Goal: Task Accomplishment & Management: Manage account settings

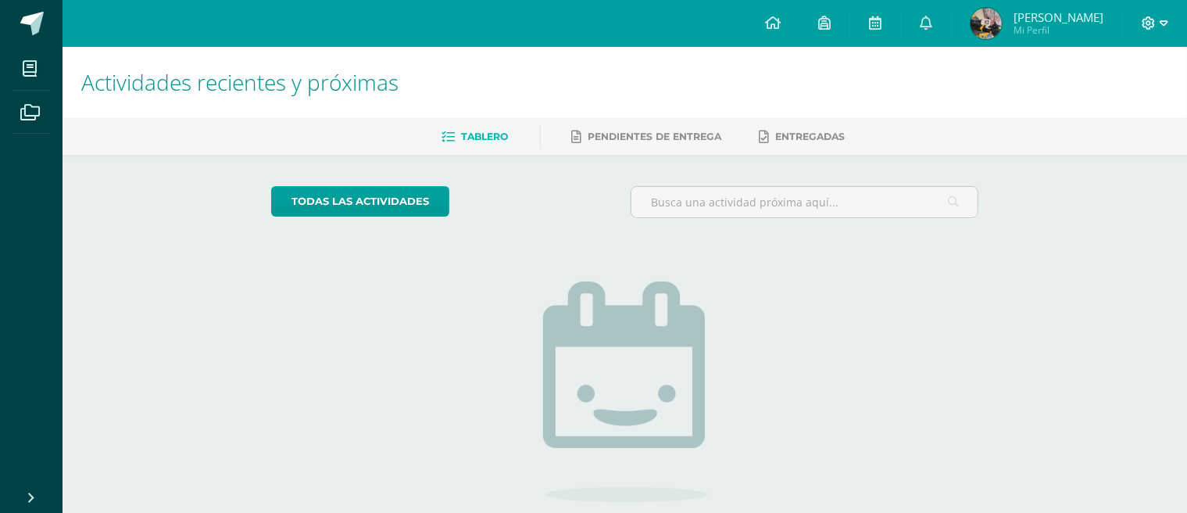
click at [1160, 22] on icon at bounding box center [1164, 22] width 9 height 5
click at [1118, 106] on span "Cerrar sesión" at bounding box center [1115, 106] width 70 height 15
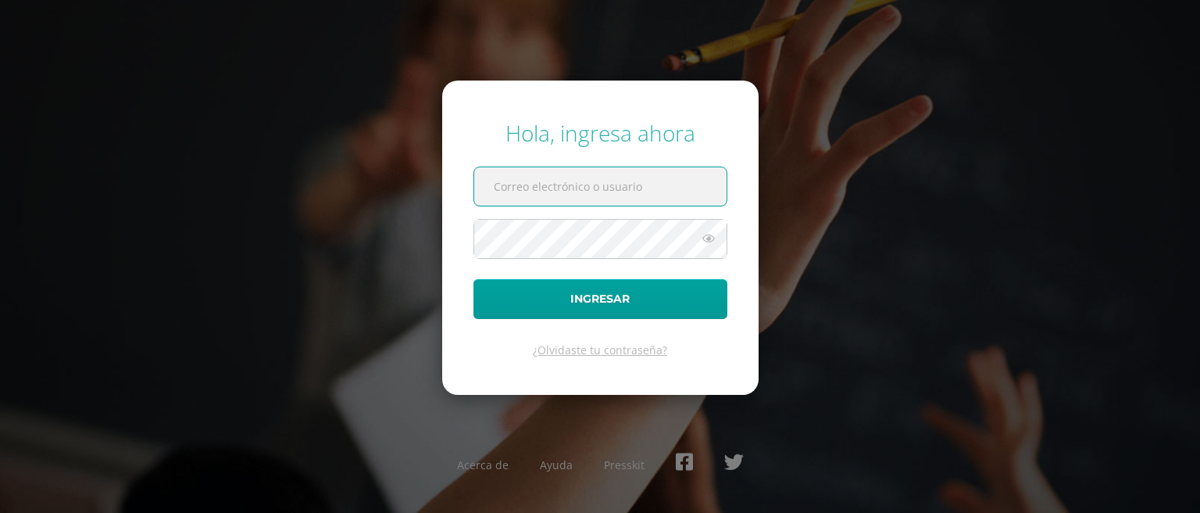
paste input "[EMAIL_ADDRESS][DOMAIN_NAME]"
type input "[EMAIL_ADDRESS][DOMAIN_NAME]"
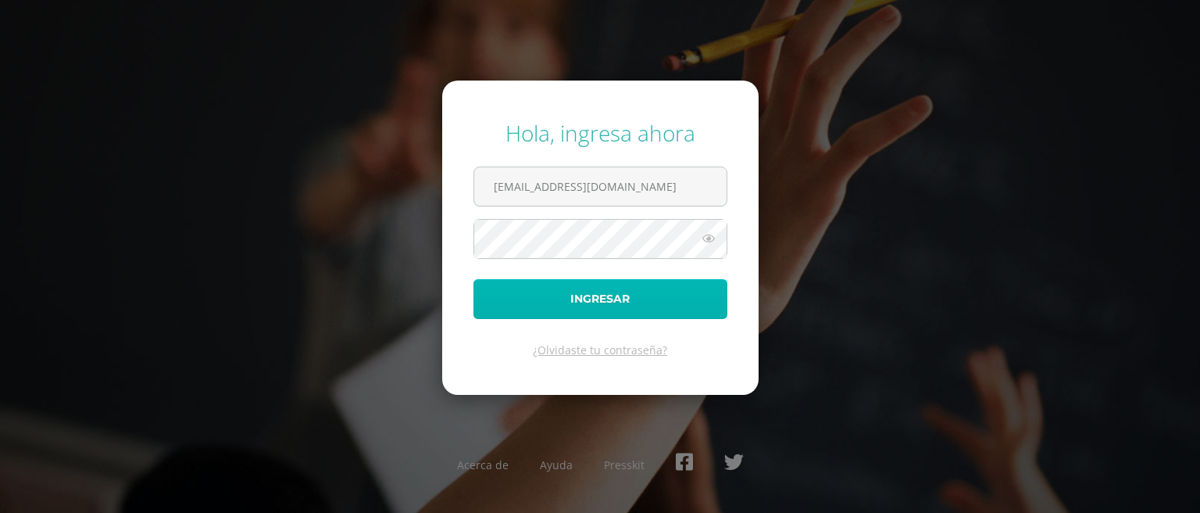
click at [585, 294] on button "Ingresar" at bounding box center [601, 299] width 254 height 40
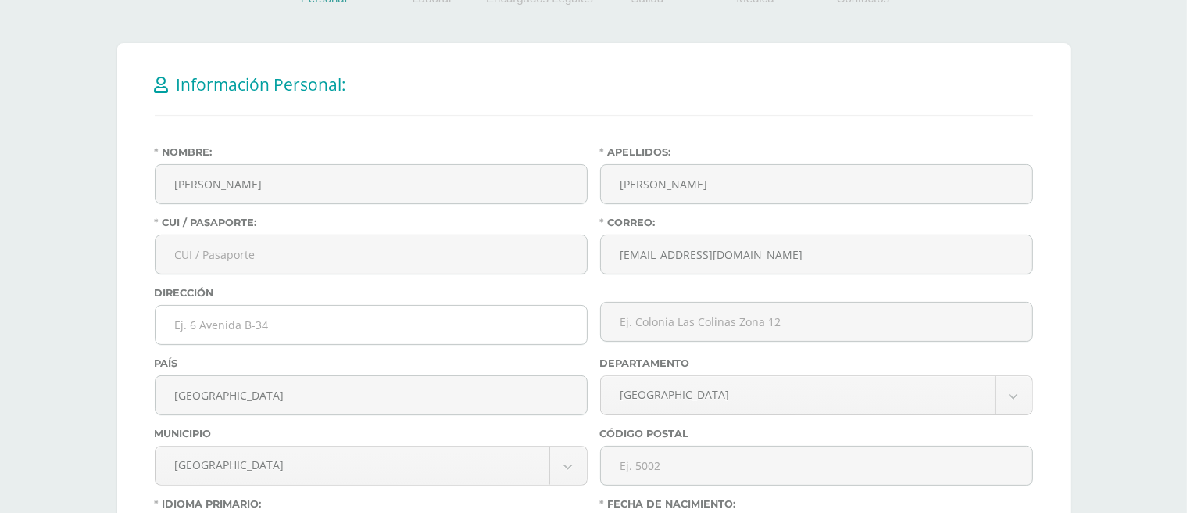
scroll to position [234, 0]
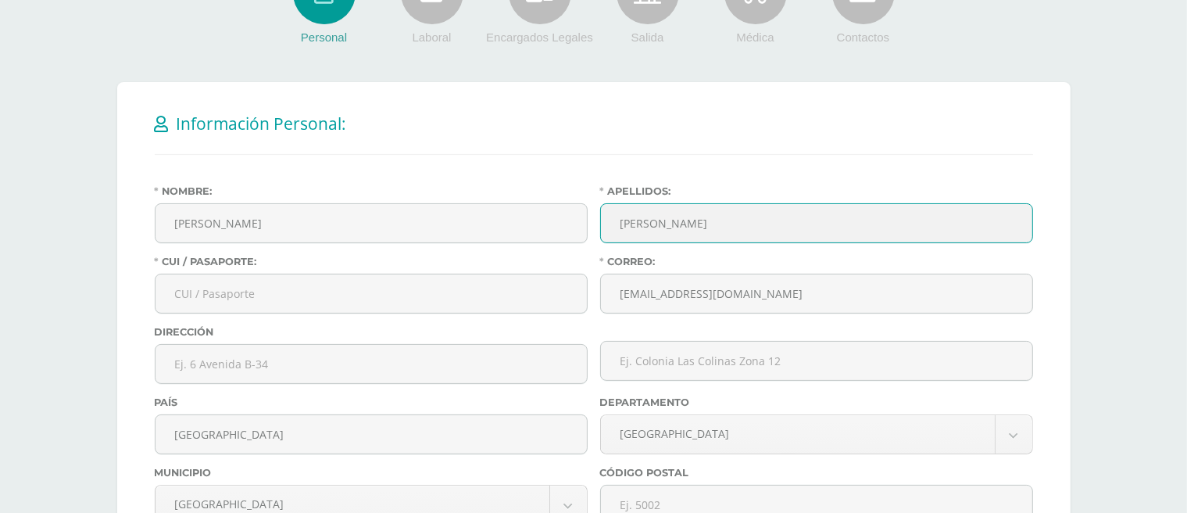
click at [689, 227] on input "Aquino" at bounding box center [816, 223] width 431 height 38
type input "Aquino de Solorzano"
click at [232, 292] on input "CUI / Pasaporte:" at bounding box center [371, 293] width 431 height 38
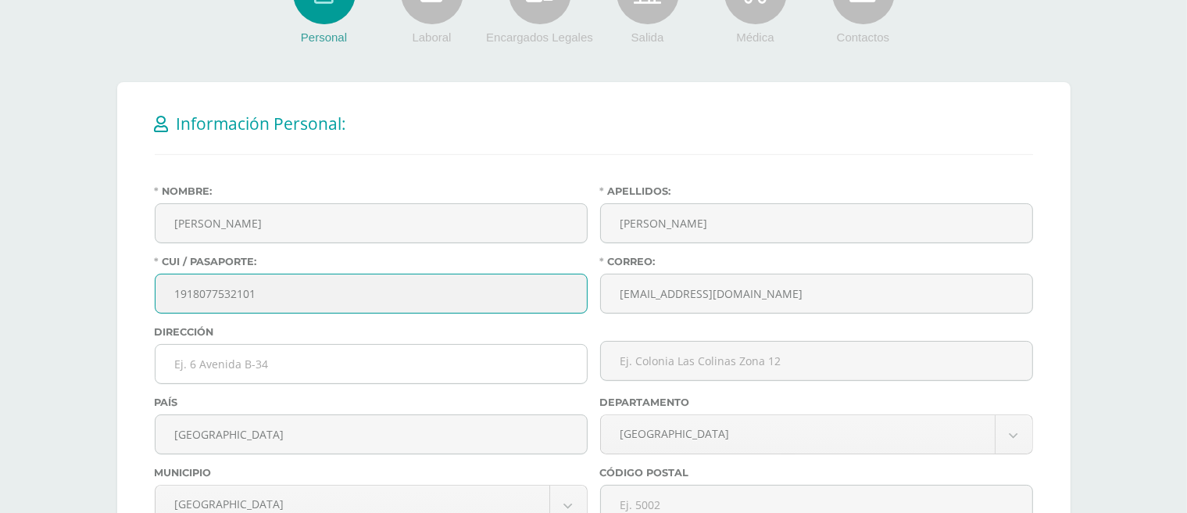
type input "1918077532101"
drag, startPoint x: 219, startPoint y: 371, endPoint x: 237, endPoint y: 379, distance: 19.6
click at [218, 371] on input "text" at bounding box center [371, 364] width 431 height 38
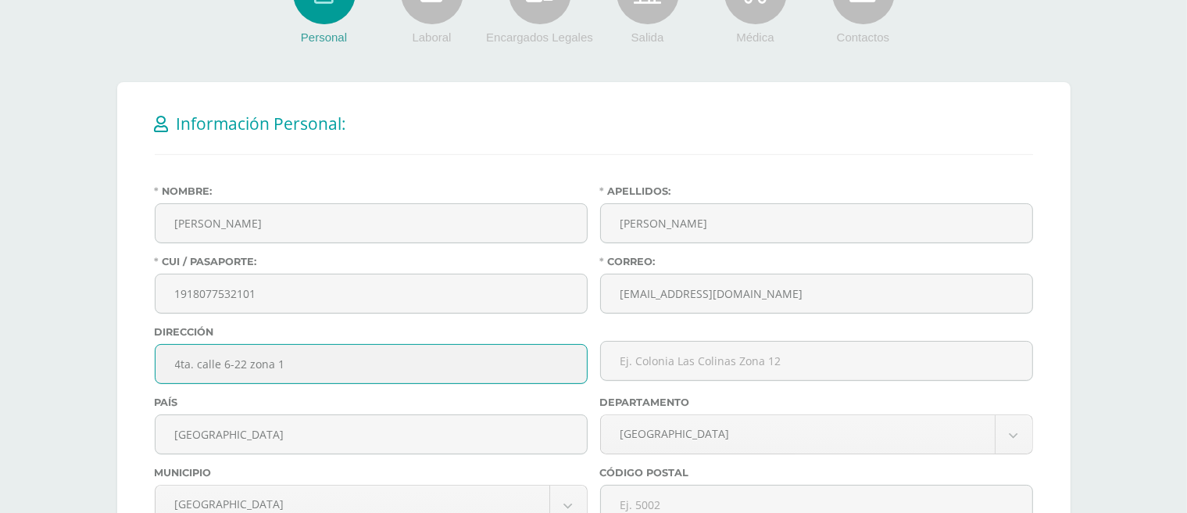
type input "4ta. calle 6-22 zona 14"
drag, startPoint x: 259, startPoint y: 351, endPoint x: 52, endPoint y: 341, distance: 206.6
click at [53, 341] on div "Antes de continuar Actualiza tu Información Asegurate que todos tus datos sean …" at bounding box center [593, 411] width 1187 height 1199
paste input "4ta. calle 6-22 zona 14"
drag, startPoint x: 262, startPoint y: 367, endPoint x: 317, endPoint y: 371, distance: 54.9
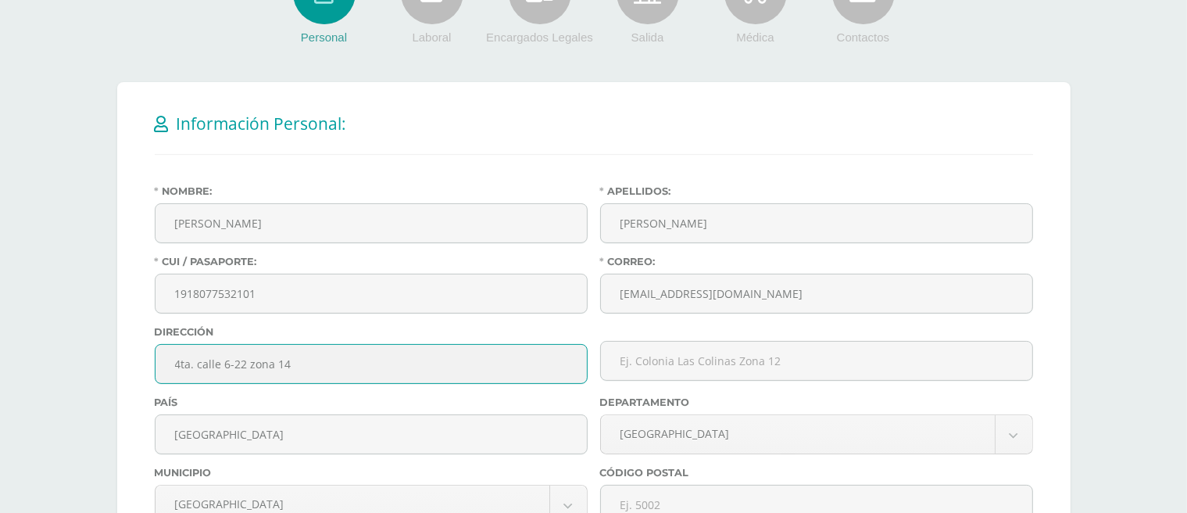
click at [317, 371] on input "4ta. calle 6-22 zona 14" at bounding box center [371, 364] width 431 height 38
click at [381, 367] on input "4ta. calle 6-22 zona 14" at bounding box center [371, 364] width 431 height 38
type input "4ta. calle 6-22 zona 14"
click at [676, 358] on input "text" at bounding box center [816, 361] width 431 height 38
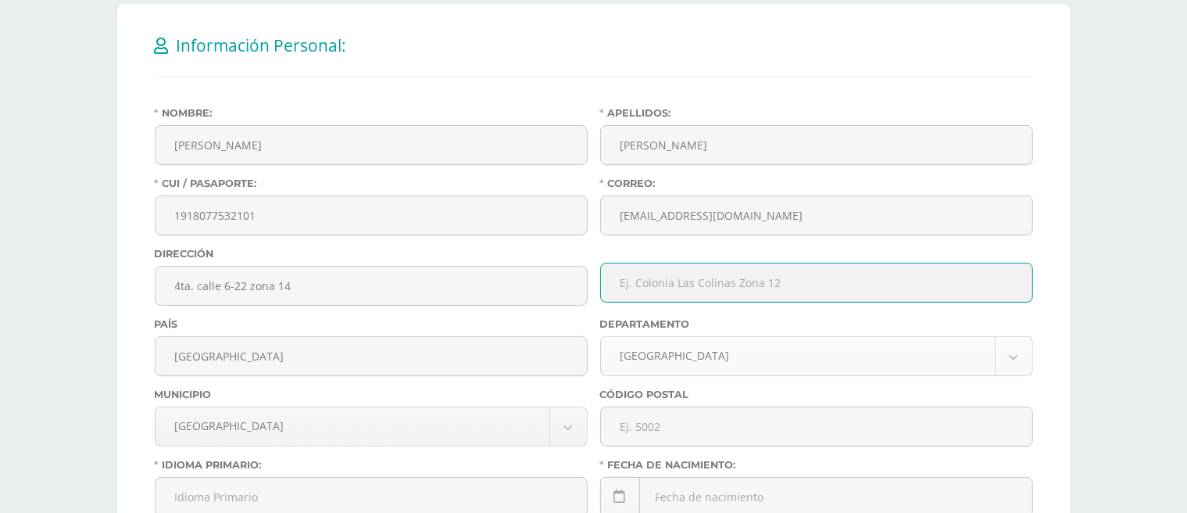
scroll to position [391, 0]
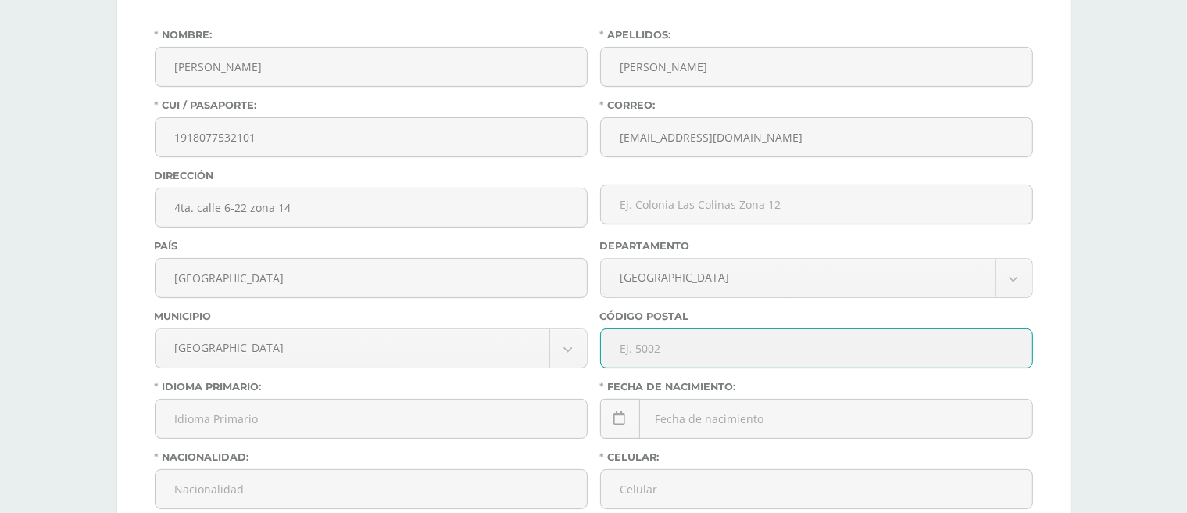
click at [660, 349] on input "text" at bounding box center [816, 348] width 431 height 38
type input "5002"
click at [529, 385] on label "Idioma Primario:" at bounding box center [371, 387] width 433 height 12
click at [529, 399] on input "Idioma Primario:" at bounding box center [371, 418] width 431 height 38
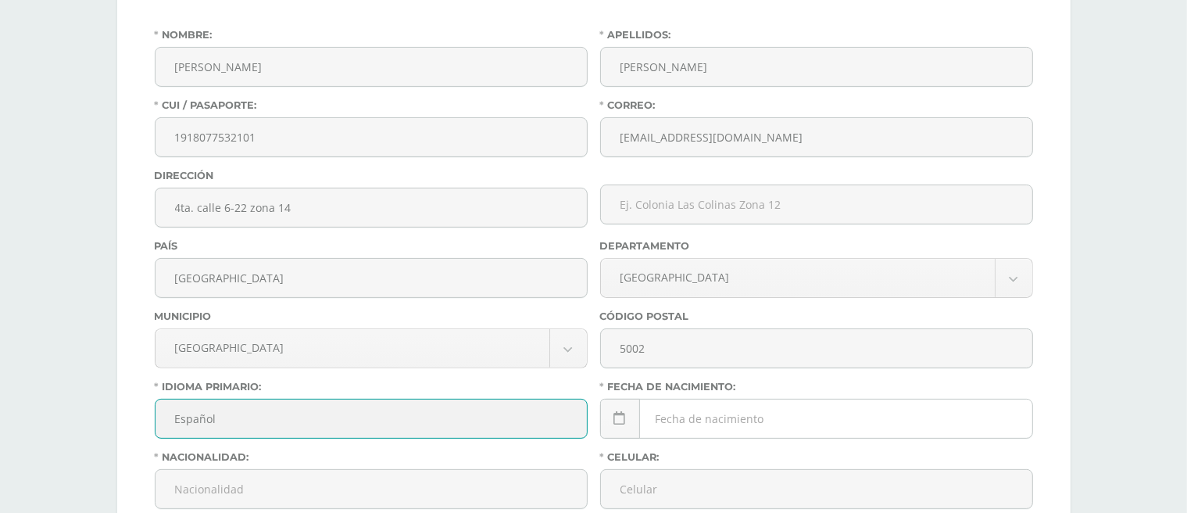
type input "Español"
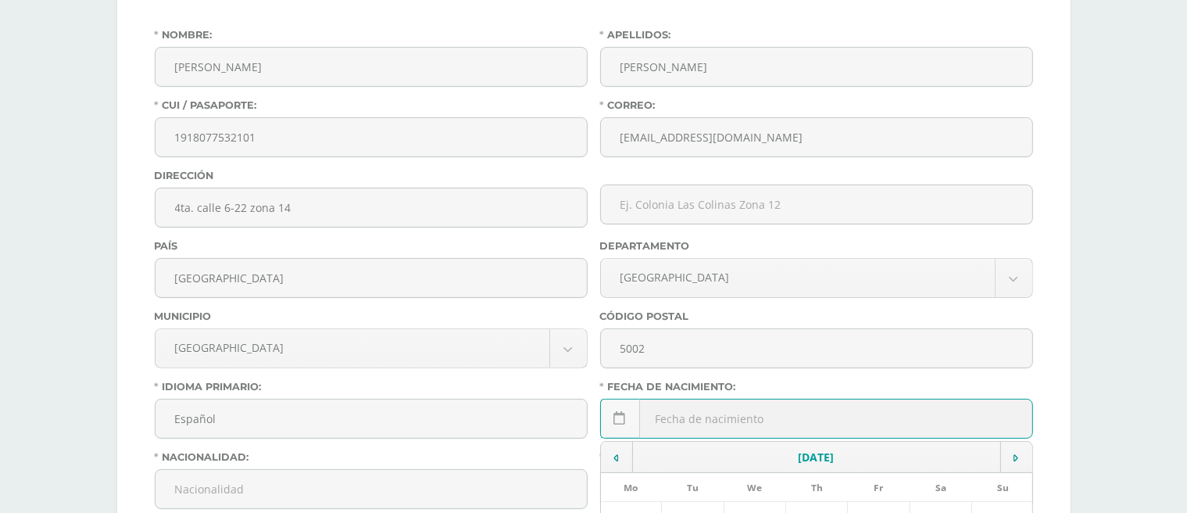
click at [684, 415] on div "October, 2025 Mo Tu We Th Fr Sa Su 29 30 1 2 3 4 5 6 7 8 9 10 11 12 13 14 15 16…" at bounding box center [816, 425] width 433 height 52
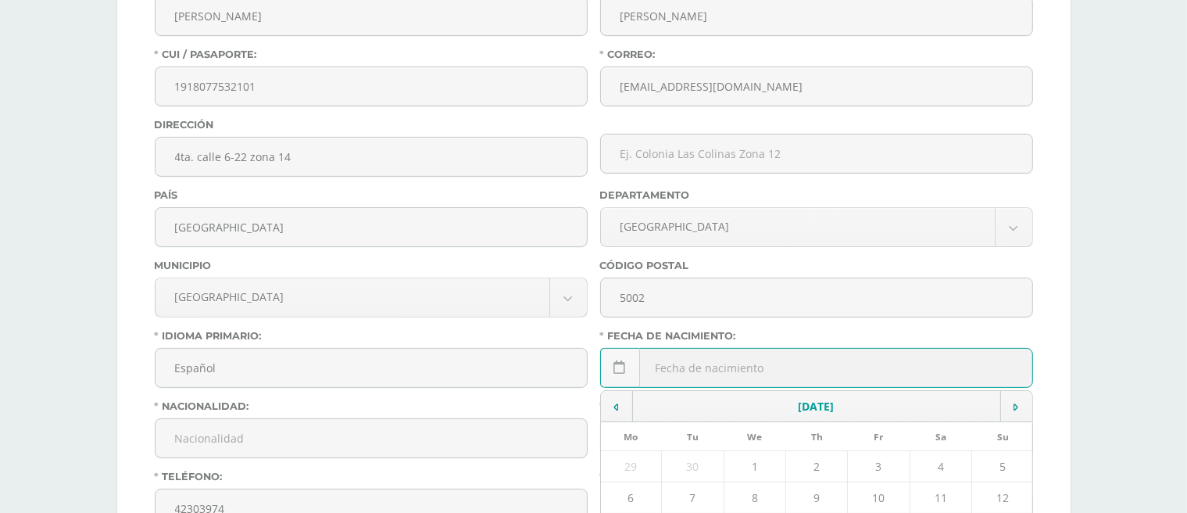
scroll to position [469, 0]
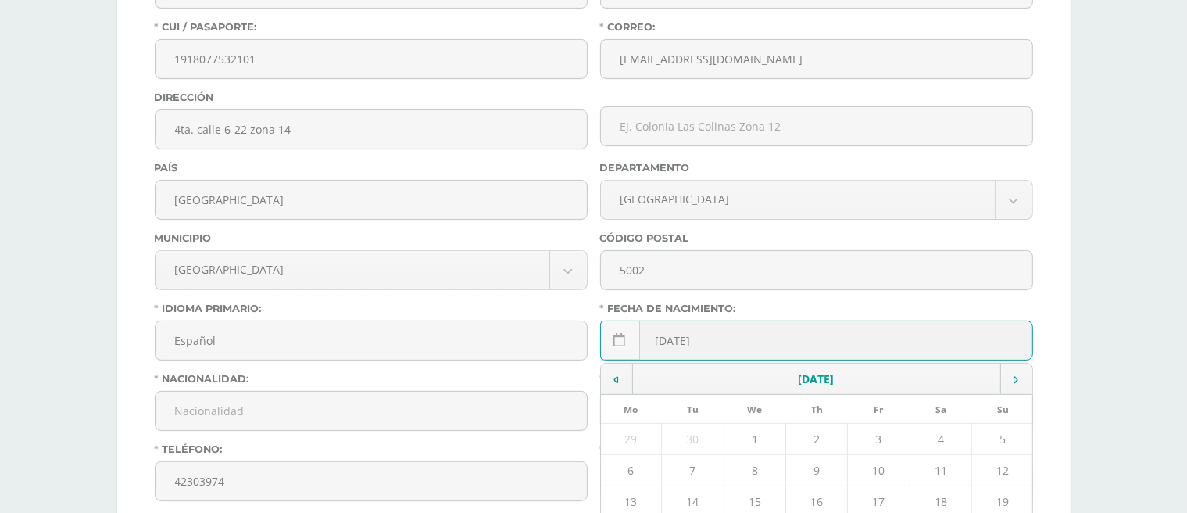
type input "02/01/1989"
click at [548, 372] on div "Idioma Primario: Español" at bounding box center [370, 337] width 445 height 70
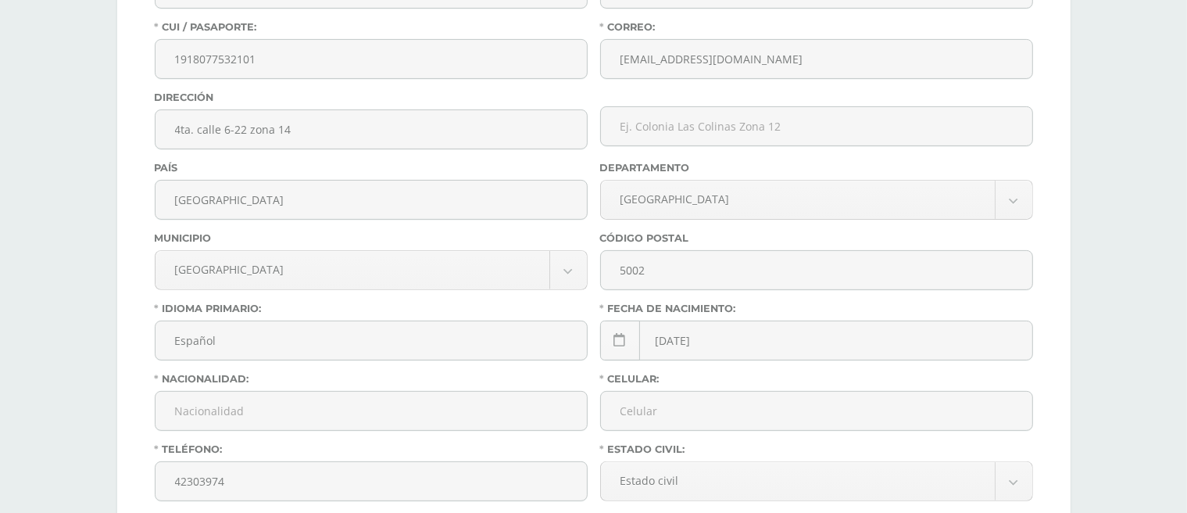
scroll to position [547, 0]
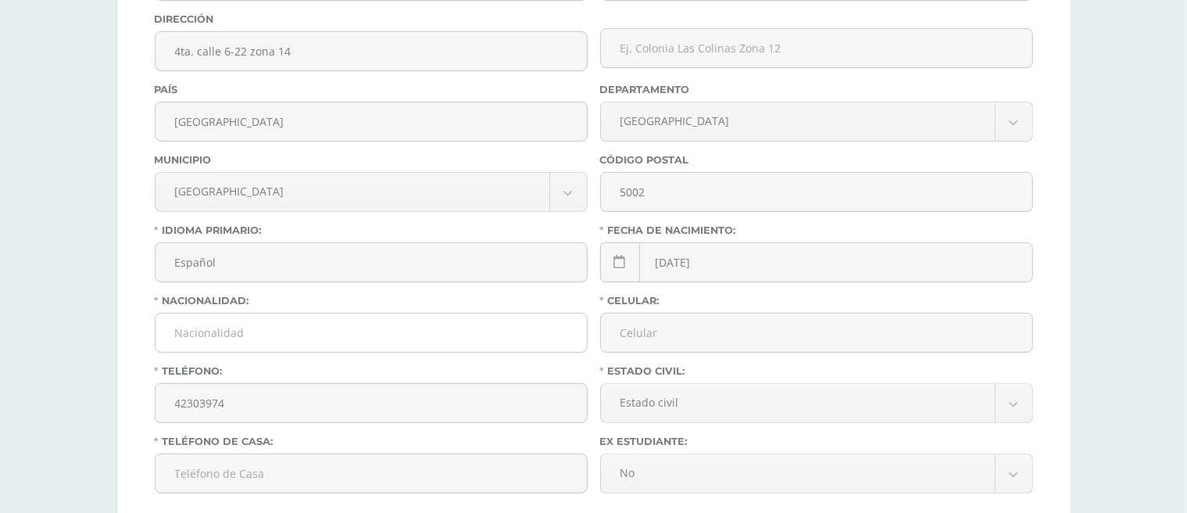
click at [266, 331] on input "Nacionalidad:" at bounding box center [371, 332] width 431 height 38
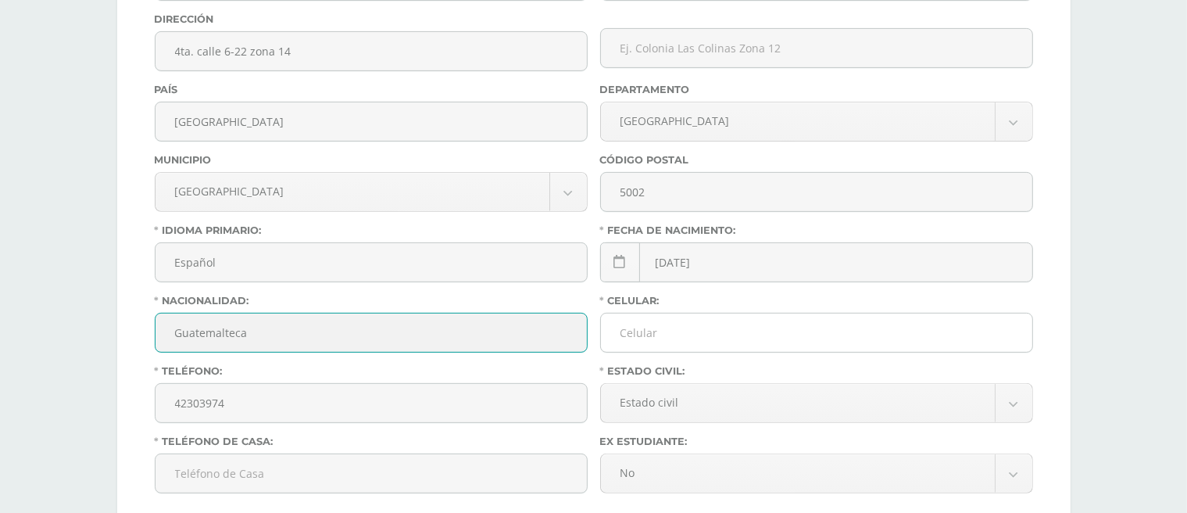
type input "Guatemalteca"
click at [660, 321] on input "Celular:" at bounding box center [816, 332] width 431 height 38
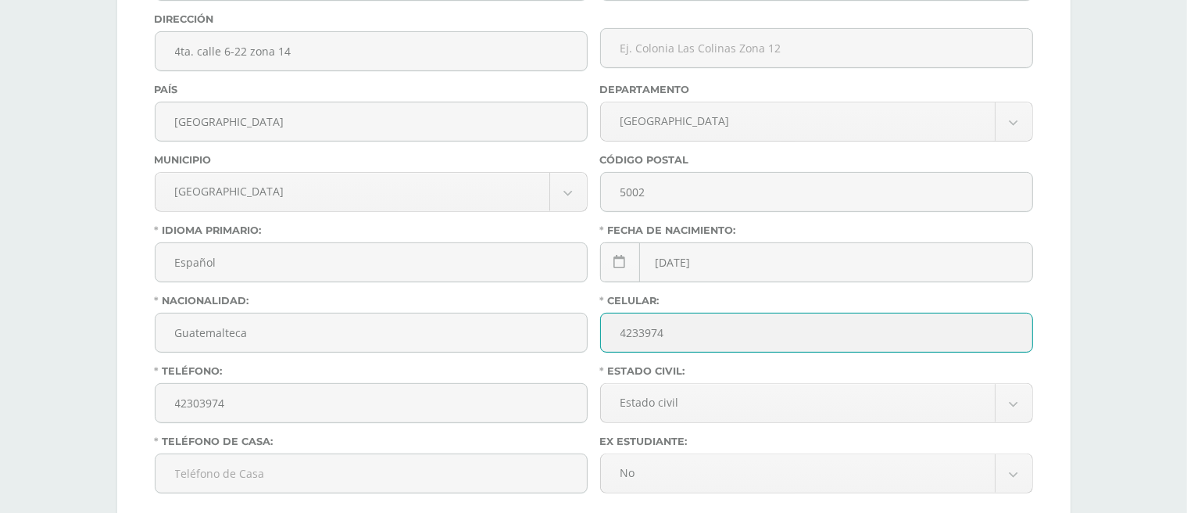
click at [638, 327] on input "4233974" at bounding box center [816, 332] width 431 height 38
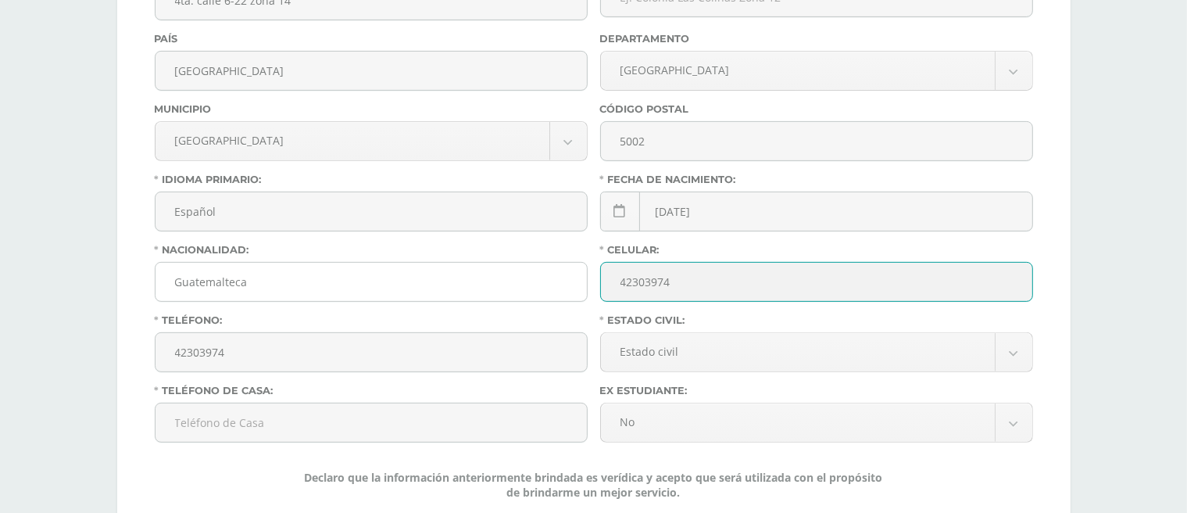
scroll to position [625, 0]
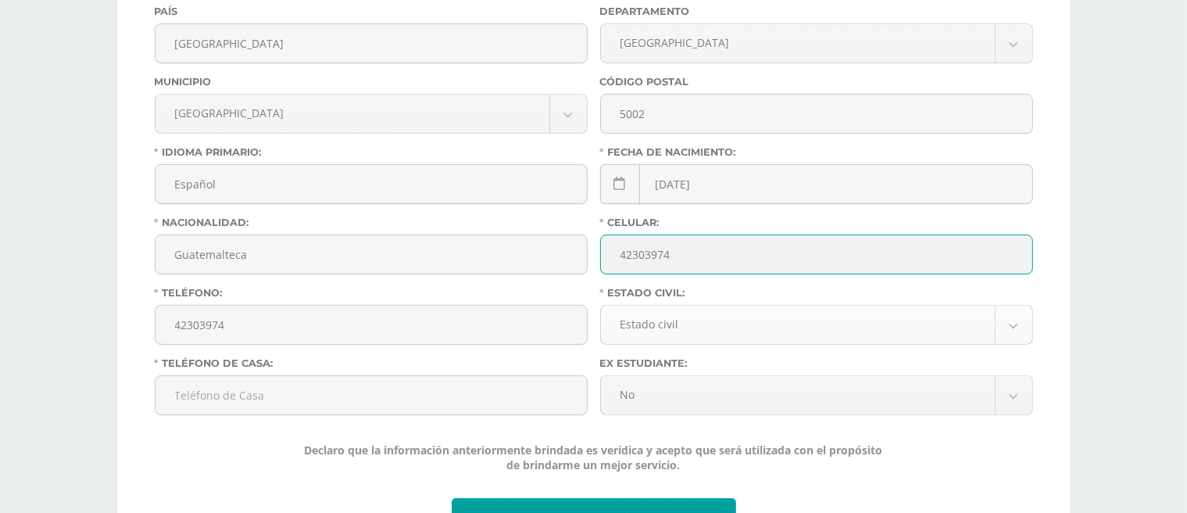
type input "42303974"
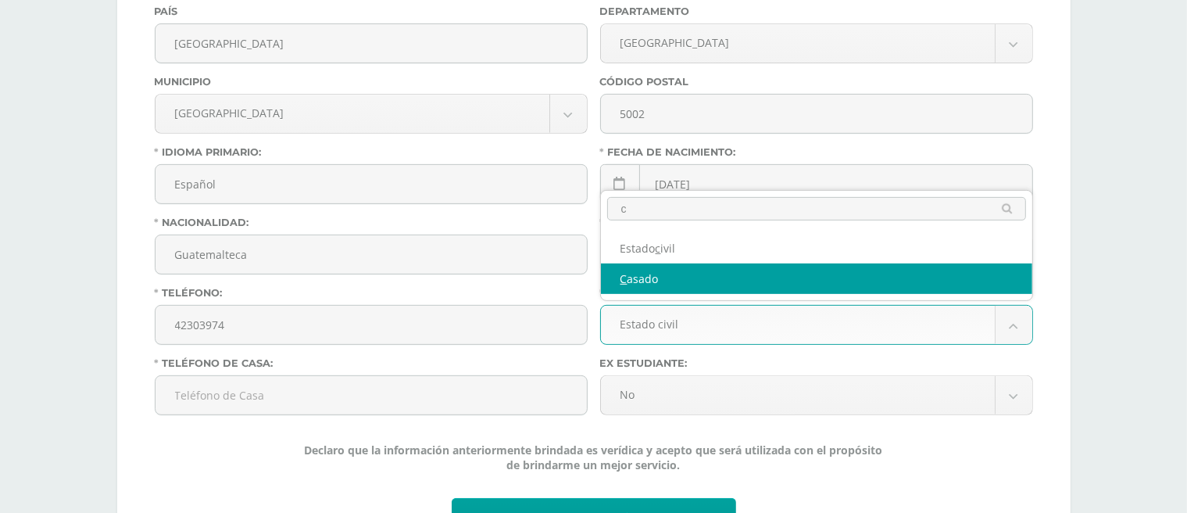
type input "c"
select select "married"
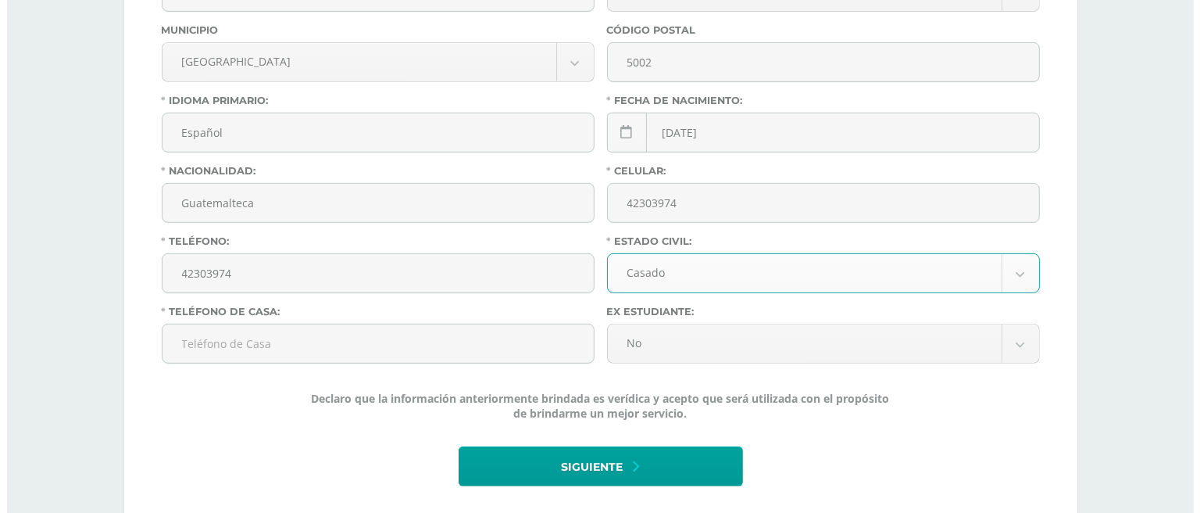
scroll to position [703, 0]
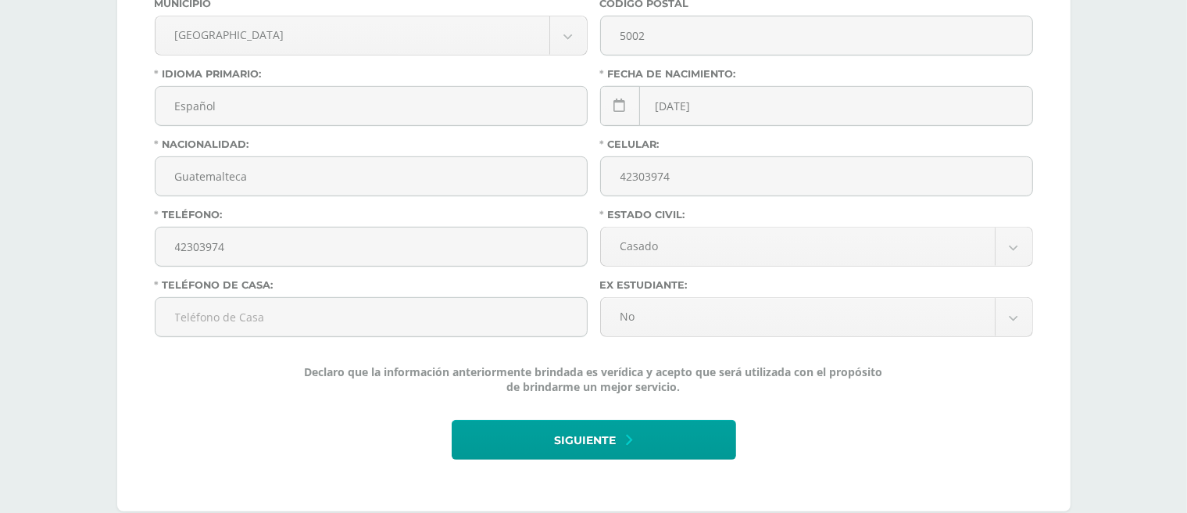
click at [234, 404] on div "Nombre: Rosa Marina Apellidos: Aquino de Solorzano CUI / Pasaporte: 19180775321…" at bounding box center [594, 93] width 878 height 755
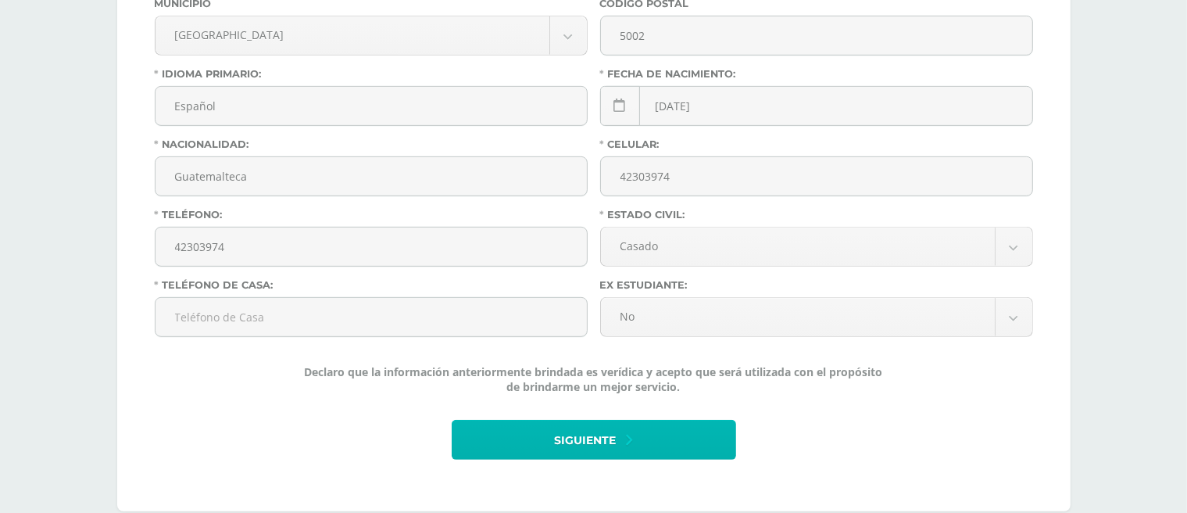
click at [599, 443] on span "Siguiente" at bounding box center [586, 440] width 62 height 38
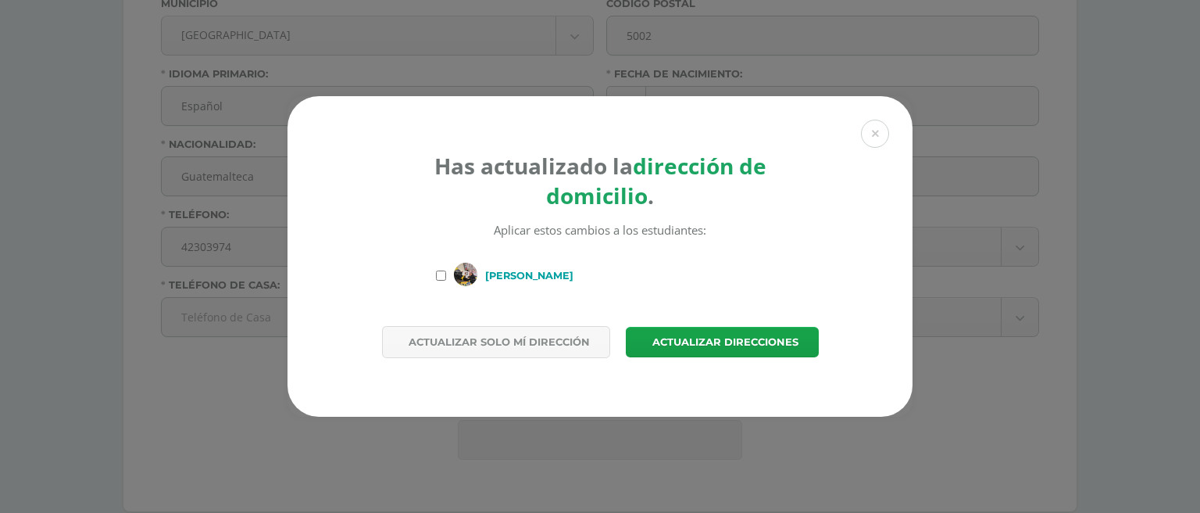
click at [438, 276] on input "Juan Pablo Solórzano Aquino" at bounding box center [441, 275] width 10 height 10
checkbox input "true"
click at [724, 340] on span "Actualizar direcciones" at bounding box center [726, 341] width 146 height 29
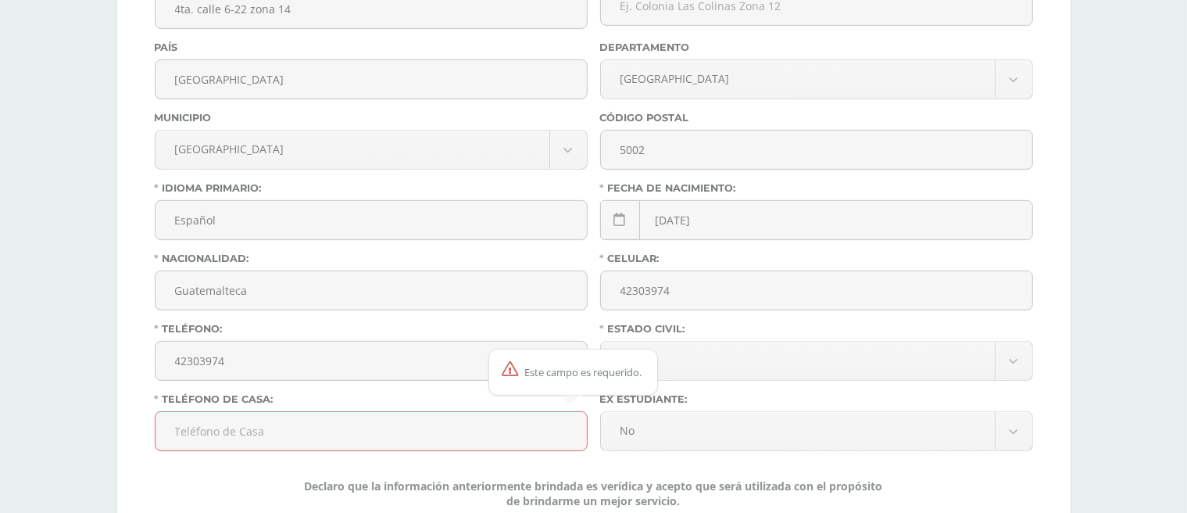
scroll to position [811, 0]
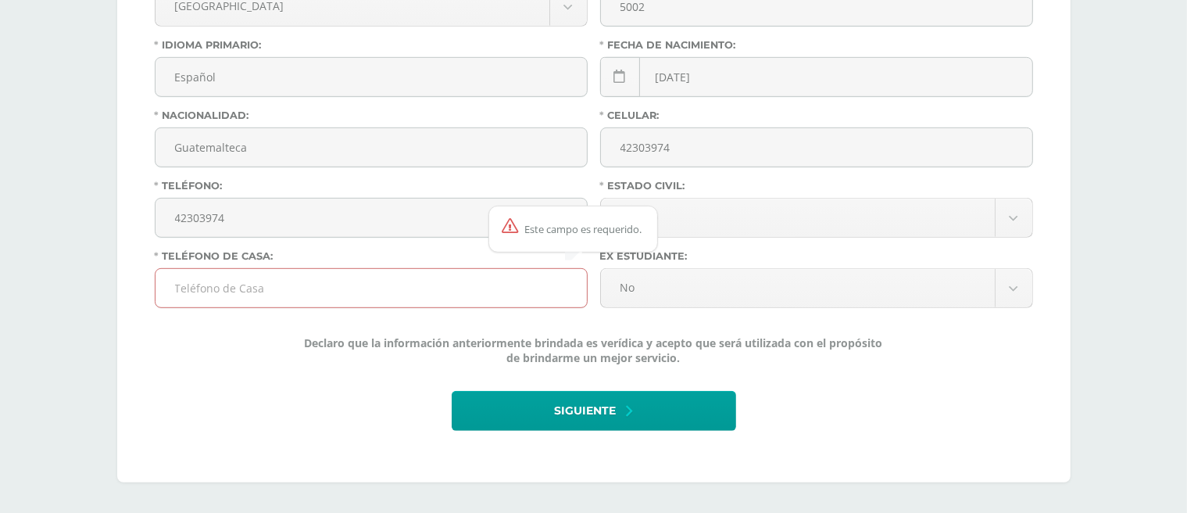
click at [266, 302] on input "Teléfono de Casa:" at bounding box center [371, 288] width 431 height 38
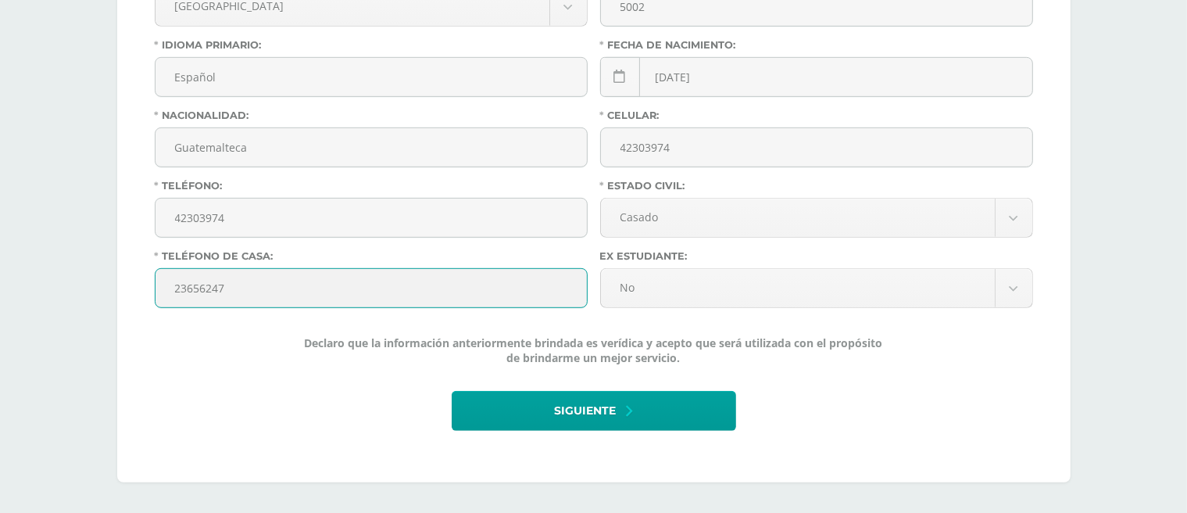
type input "23656247"
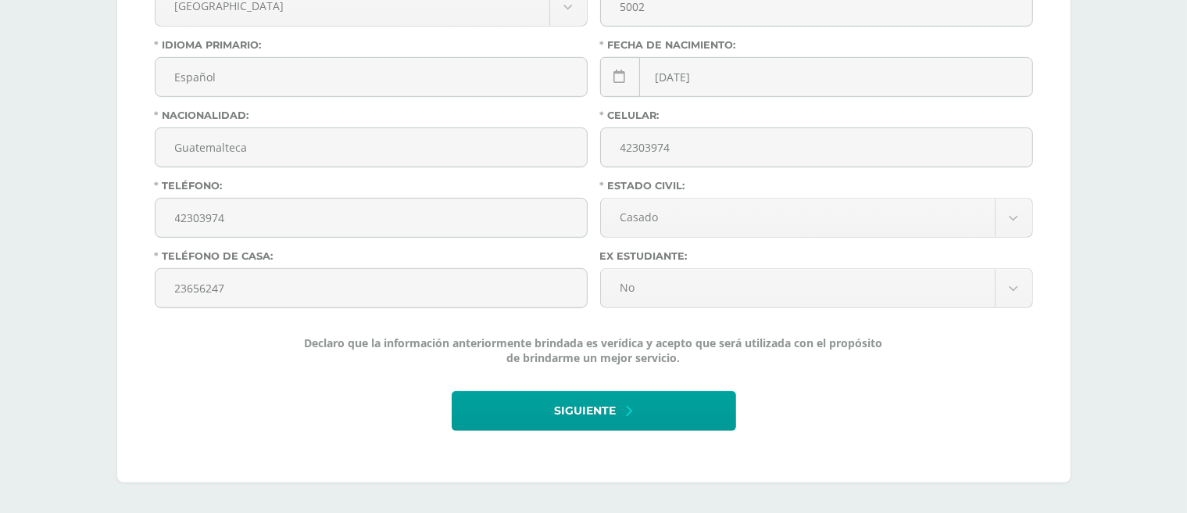
click at [233, 364] on div "Declaro que la información anteriormente brindada es verídica y acepto que será…" at bounding box center [593, 355] width 891 height 41
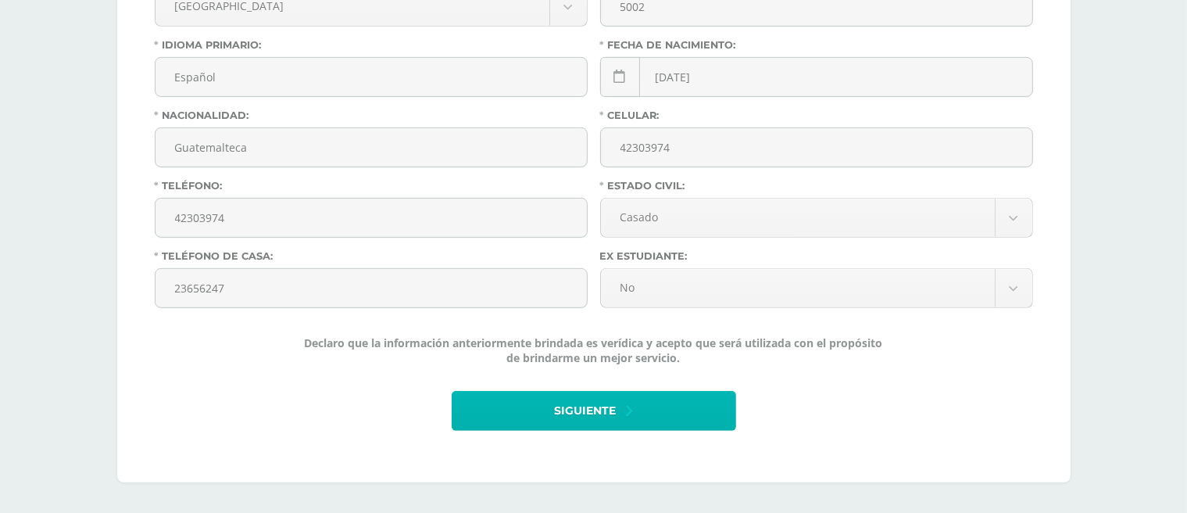
click at [635, 407] on button "Siguiente" at bounding box center [594, 411] width 284 height 40
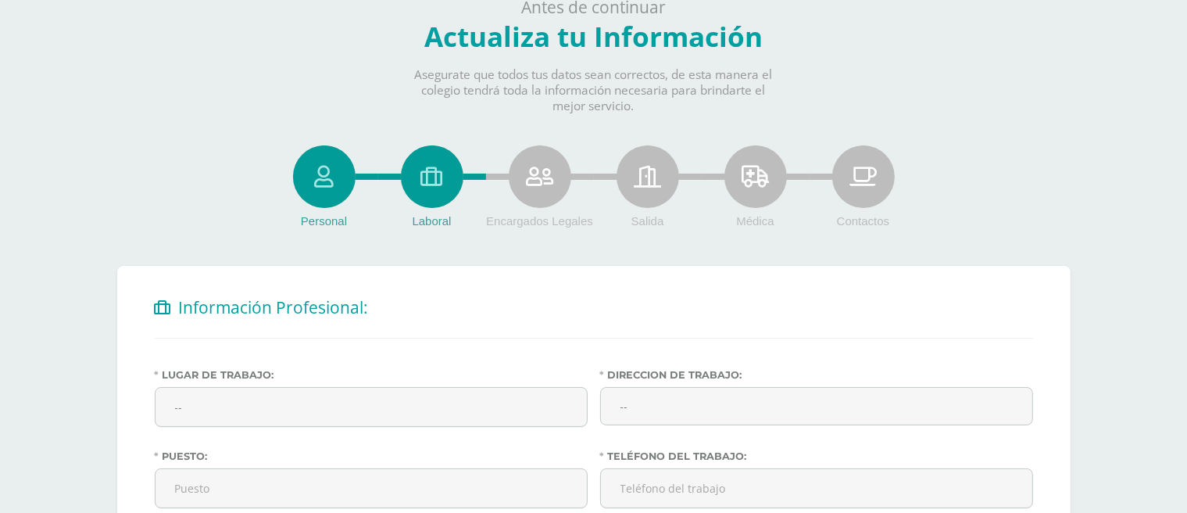
scroll to position [78, 0]
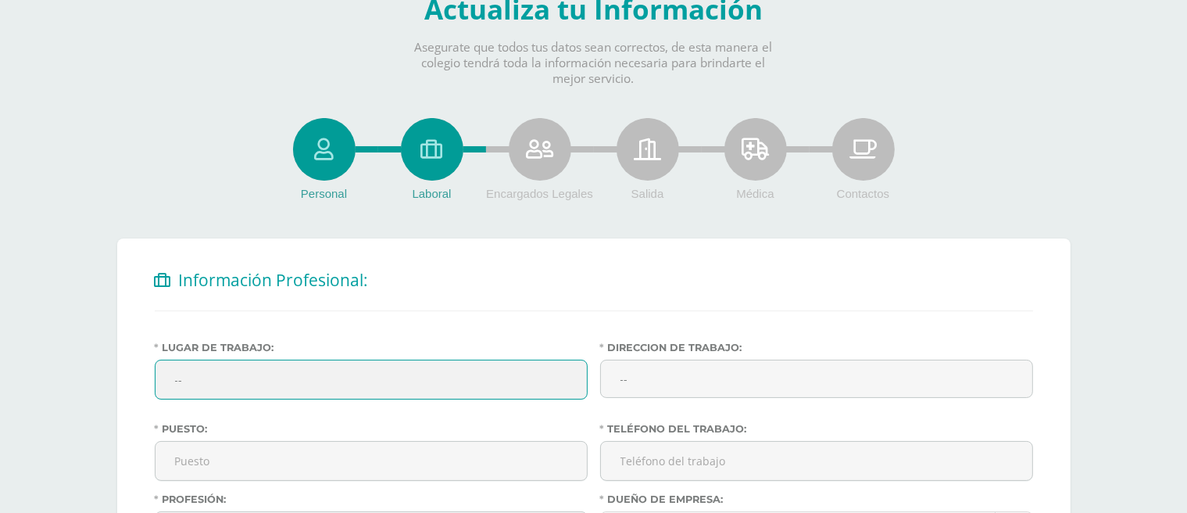
click at [234, 370] on input "--" at bounding box center [371, 379] width 431 height 38
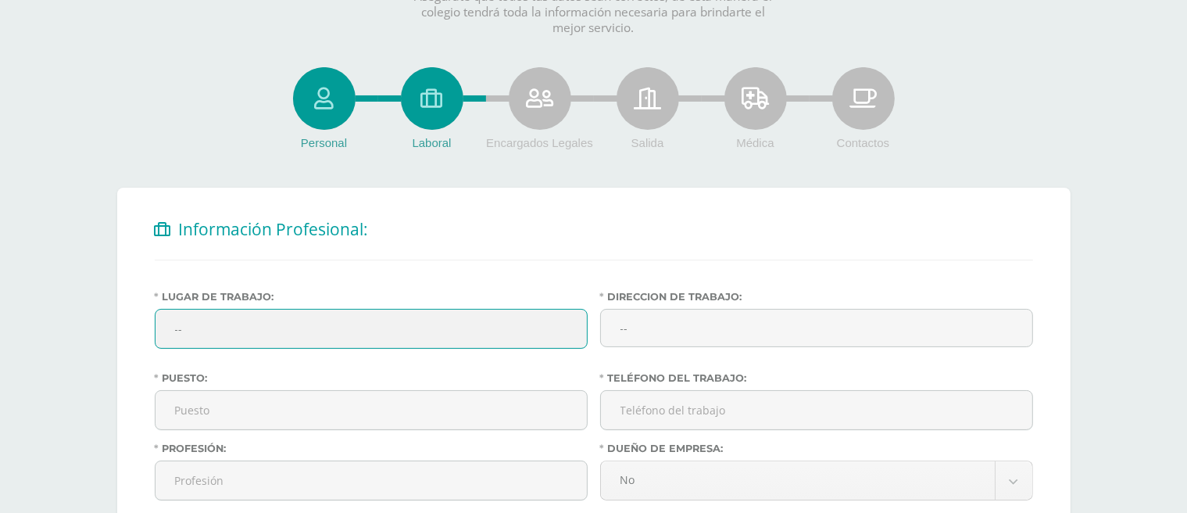
scroll to position [156, 0]
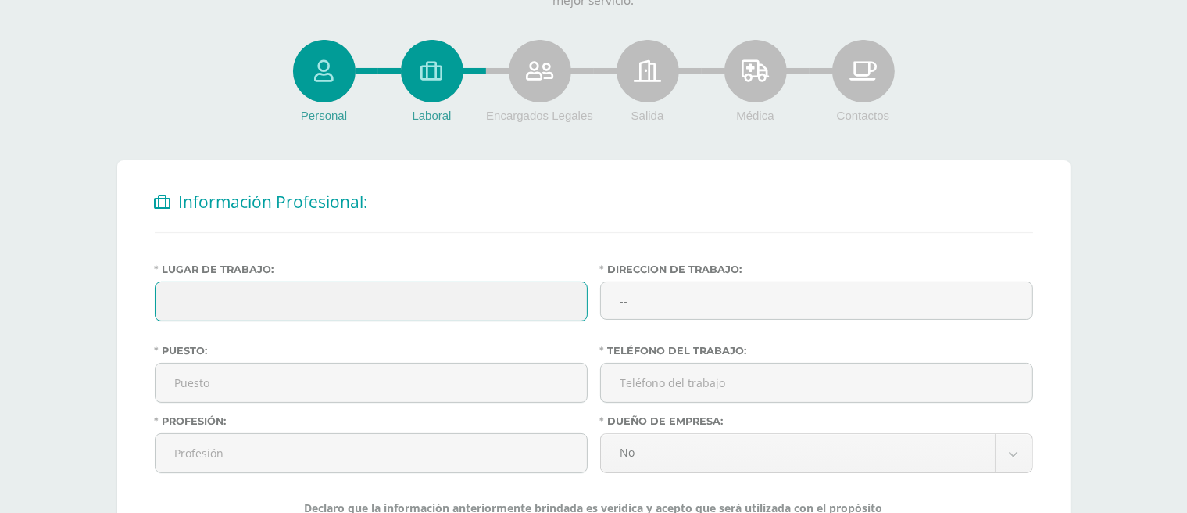
type input "-"
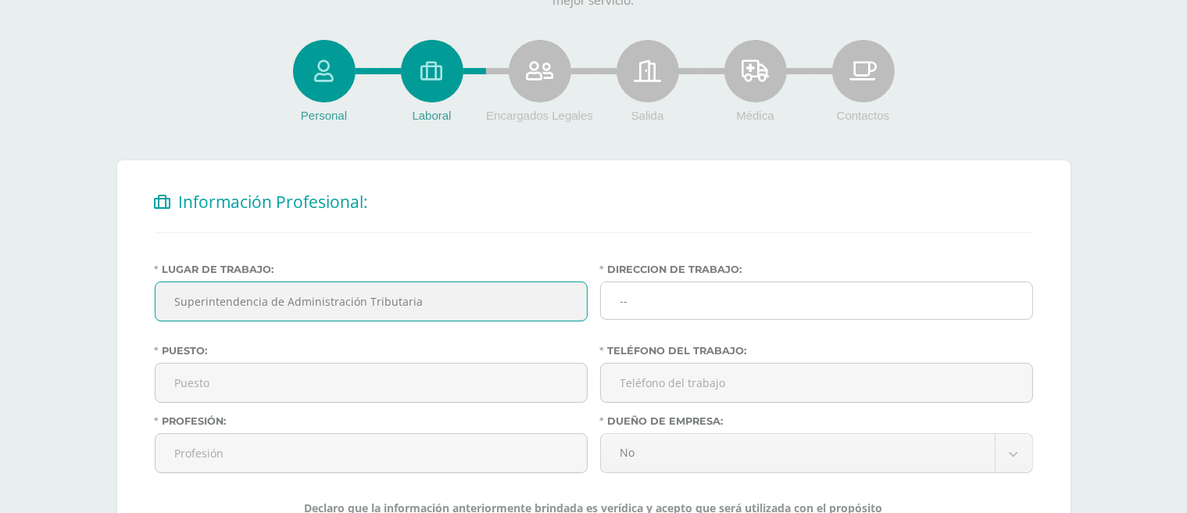
type input "Superintendencia de Administración Tributaria"
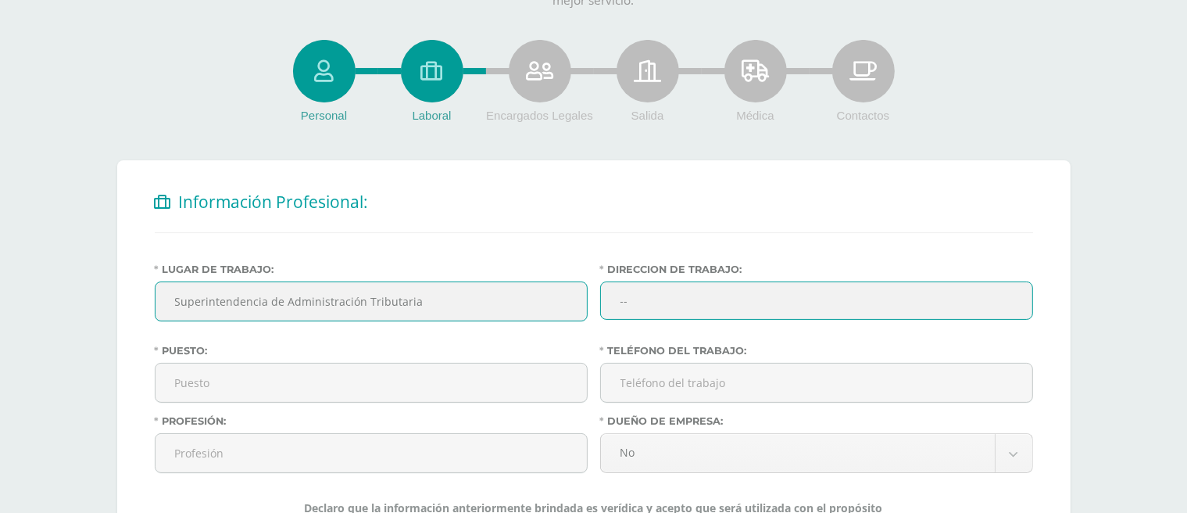
click at [646, 308] on input "--" at bounding box center [816, 300] width 433 height 38
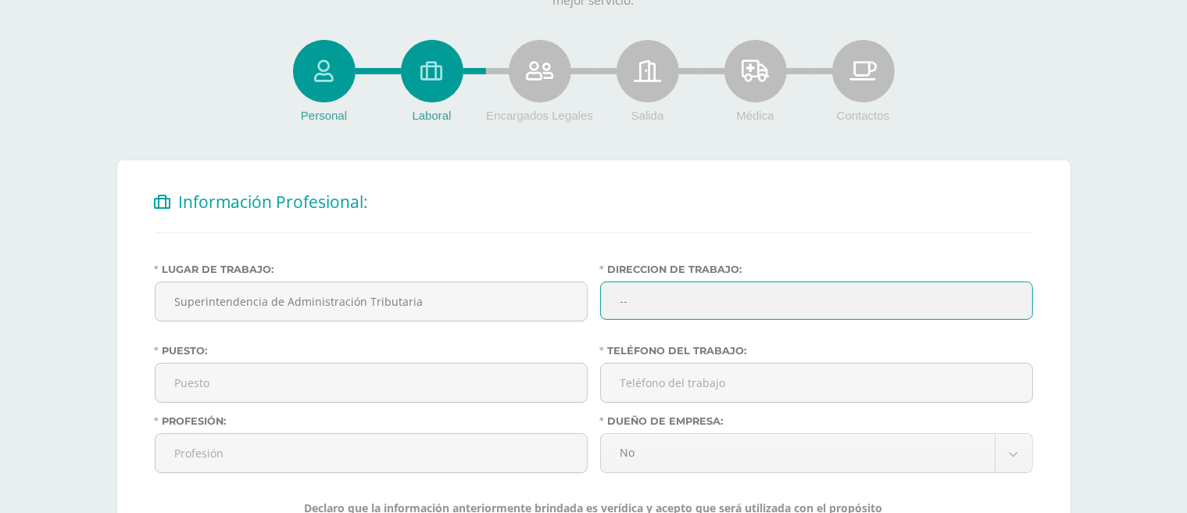
type input "-"
click at [707, 299] on input "Boulevard los Proceres 18-67 zona 10" at bounding box center [816, 300] width 433 height 38
type input "Boulevard los Próceres 18-67 zona 10"
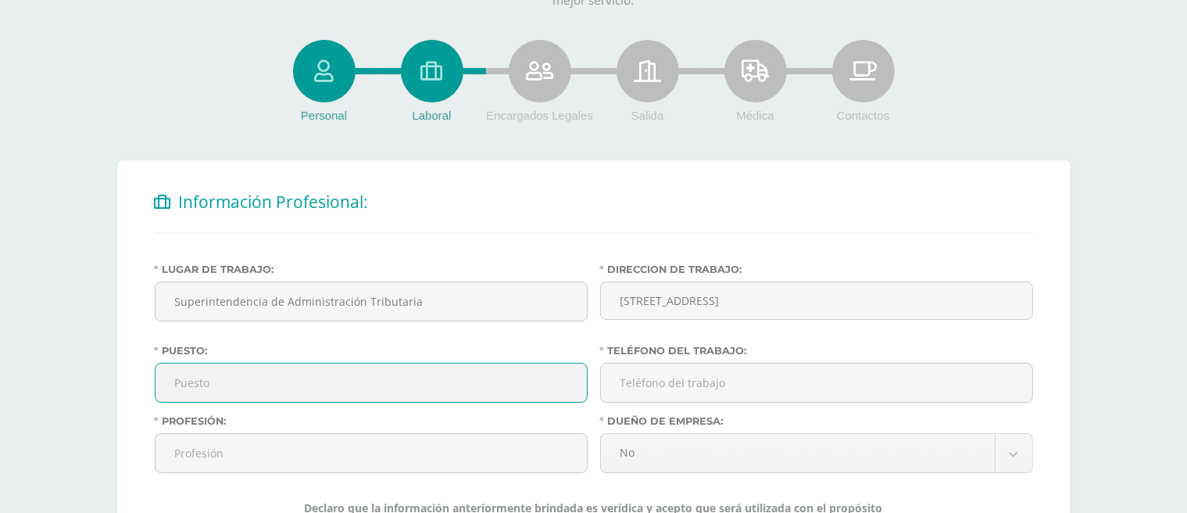
click at [281, 388] on input "Puesto:" at bounding box center [371, 382] width 431 height 38
type input "Supervisor Tributario"
click at [662, 393] on input "Teléfono del trabajo:" at bounding box center [816, 382] width 431 height 38
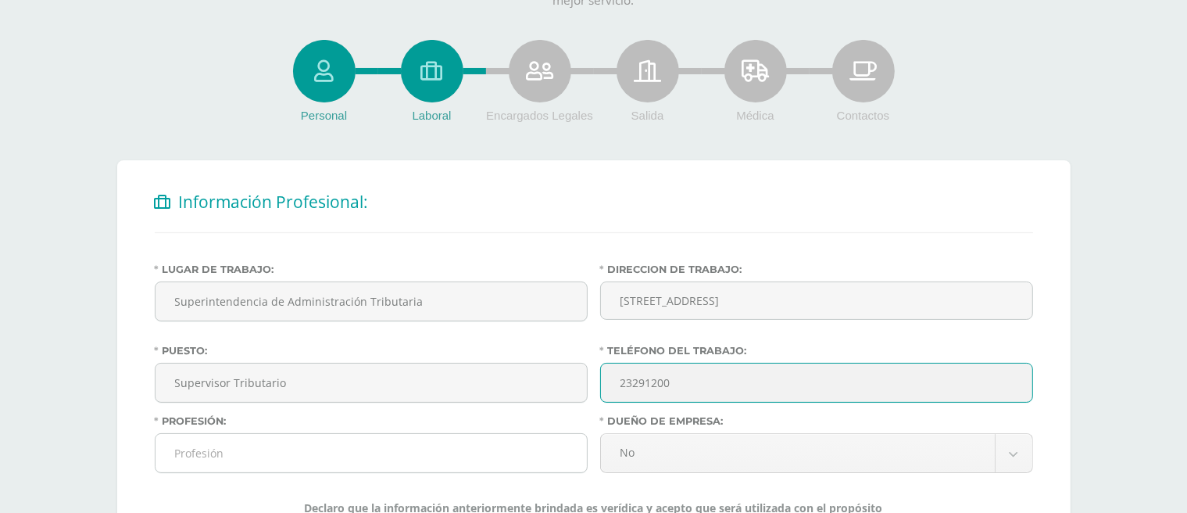
type input "23291200"
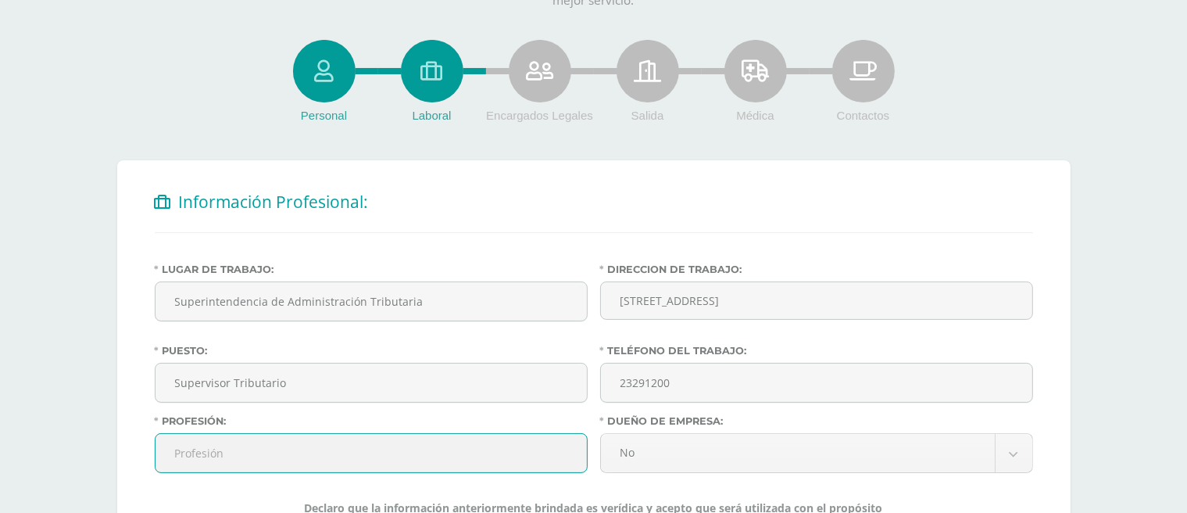
click at [209, 453] on input "Profesión:" at bounding box center [371, 453] width 431 height 38
click at [174, 456] on input "Auditora" at bounding box center [371, 453] width 431 height 38
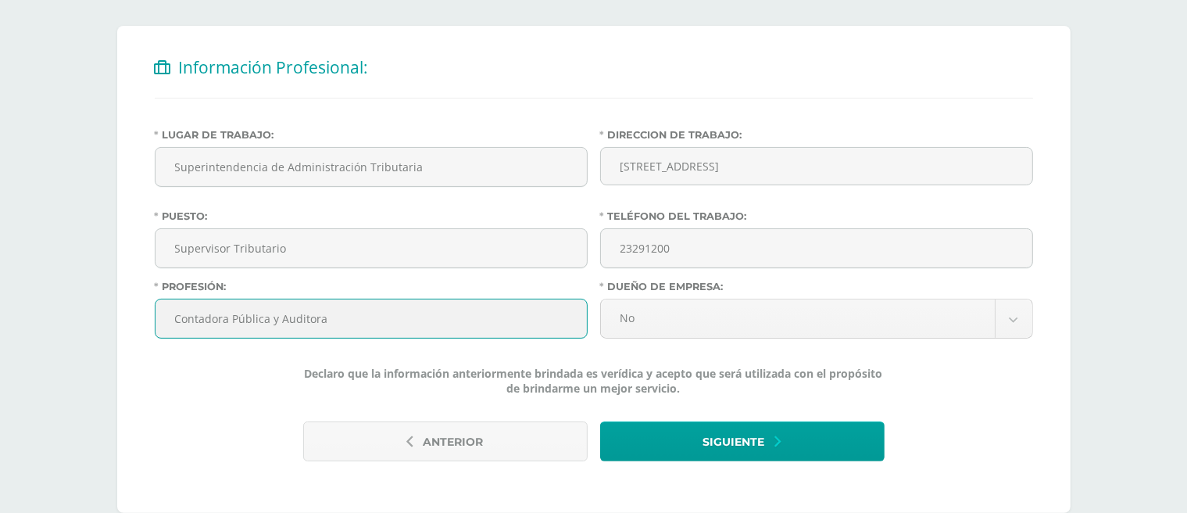
scroll to position [313, 0]
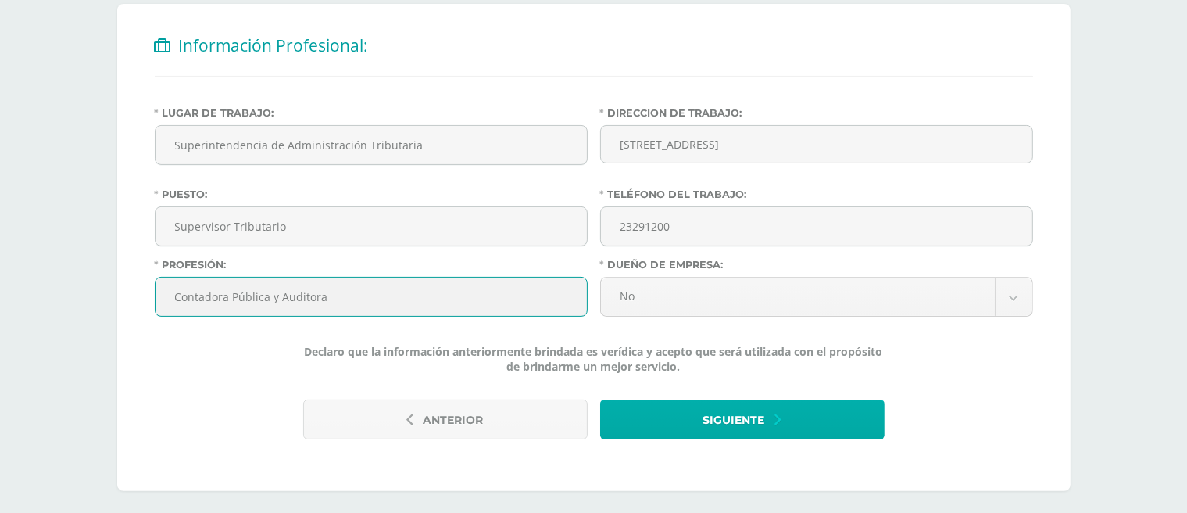
type input "Contadora Pública y Auditora"
click at [748, 421] on span "Siguiente" at bounding box center [734, 420] width 62 height 38
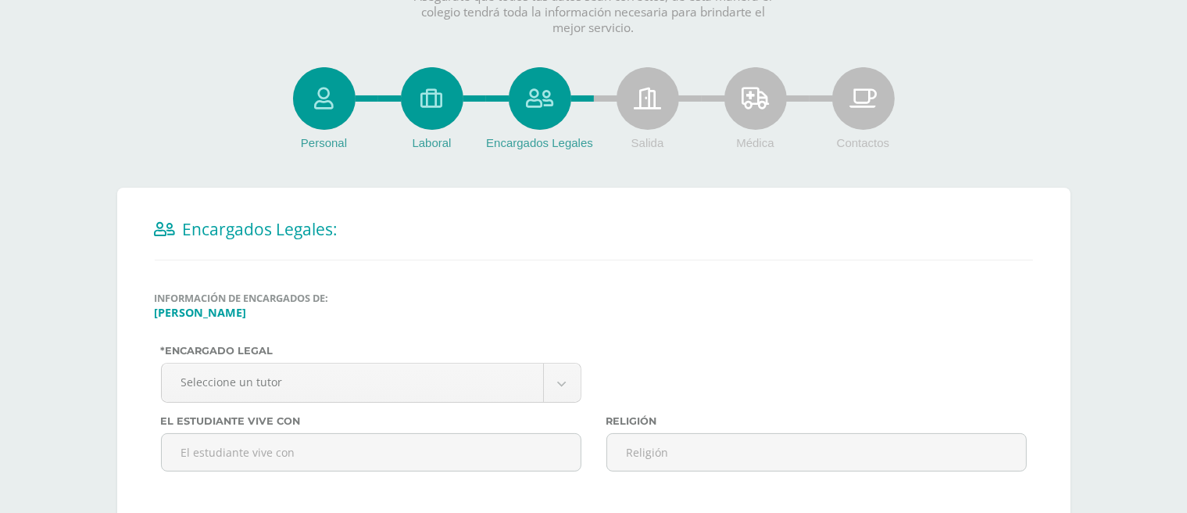
scroll to position [156, 0]
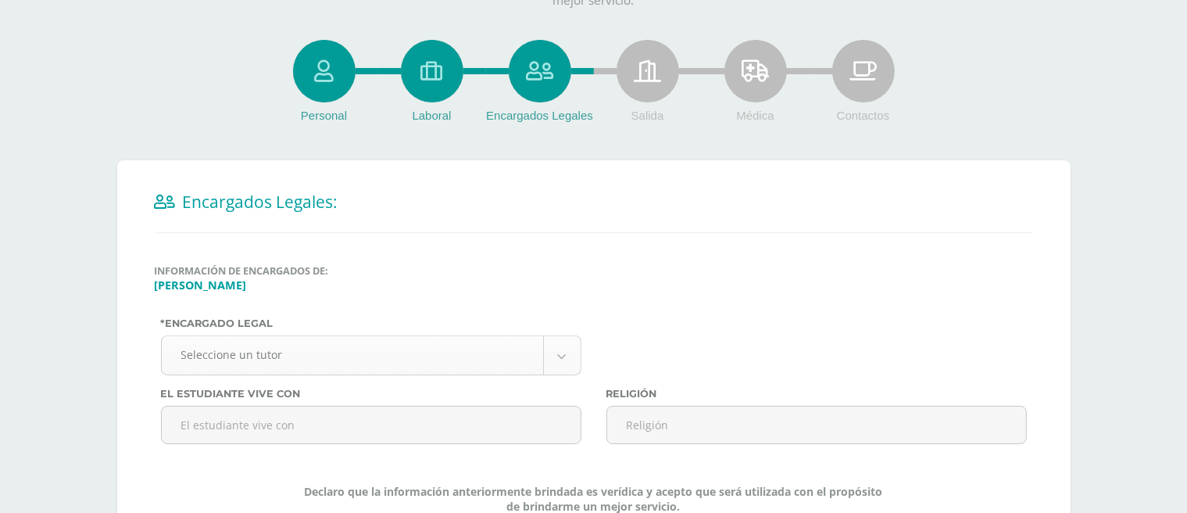
click at [563, 356] on body "Antes de continuar Actualiza tu Información Asegurate que todos tus datos sean …" at bounding box center [593, 253] width 1187 height 818
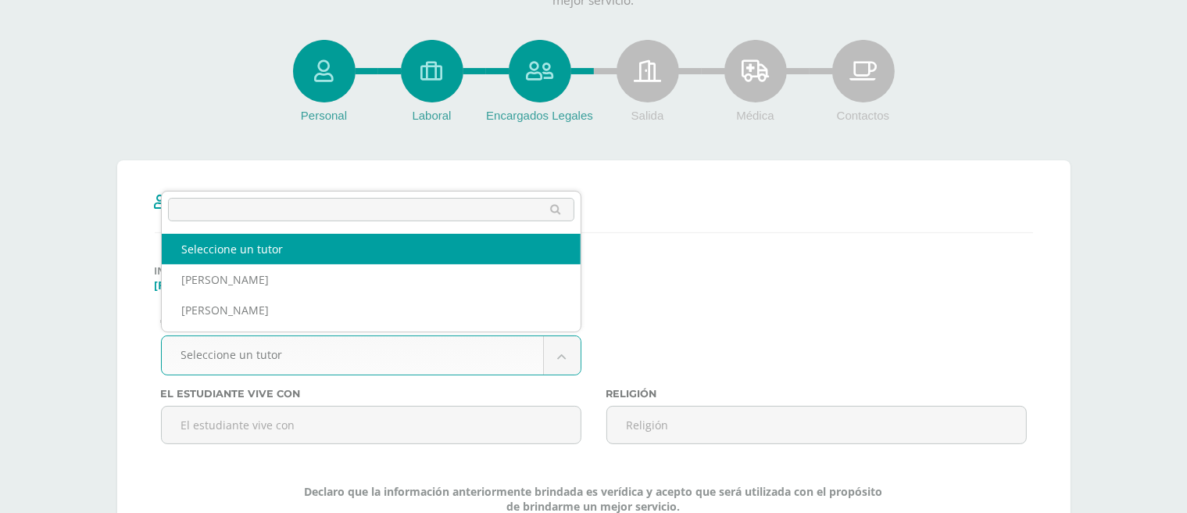
click at [825, 320] on body "Antes de continuar Actualiza tu Información Asegurate que todos tus datos sean …" at bounding box center [593, 253] width 1187 height 818
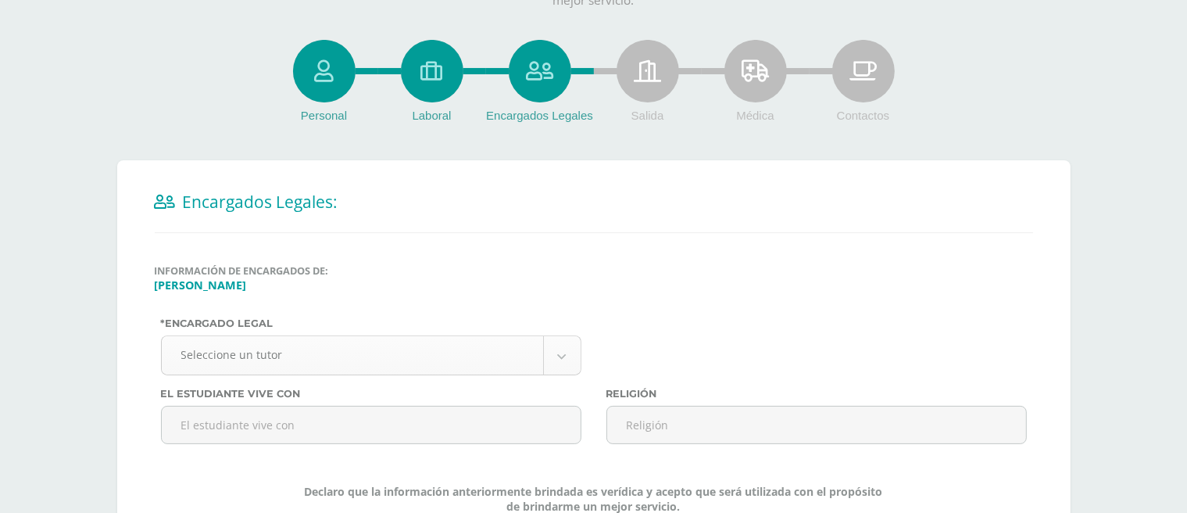
click at [567, 354] on body "Antes de continuar Actualiza tu Información Asegurate que todos tus datos sean …" at bounding box center [593, 253] width 1187 height 818
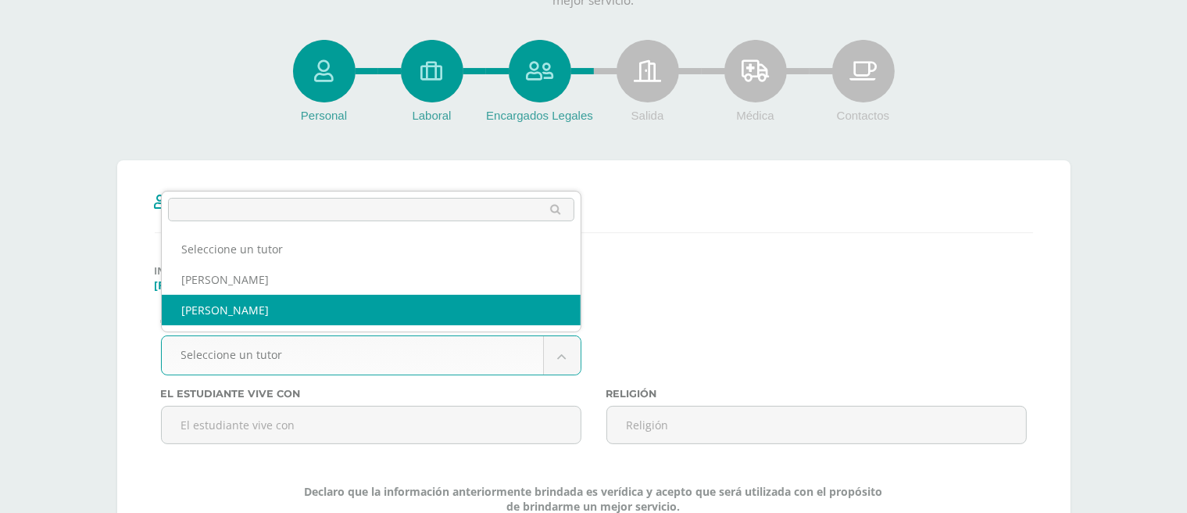
select select "38"
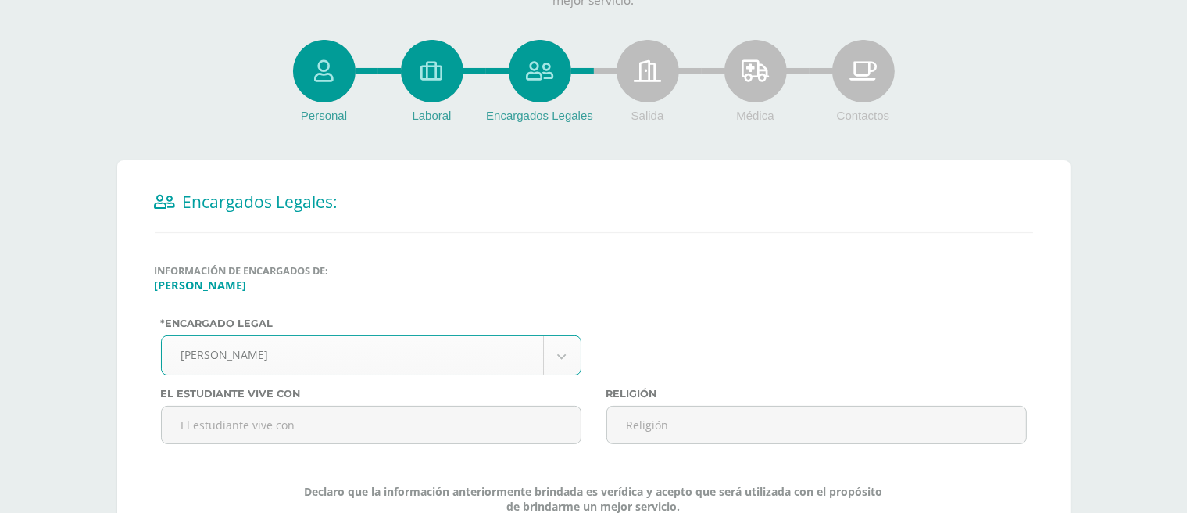
scroll to position [234, 0]
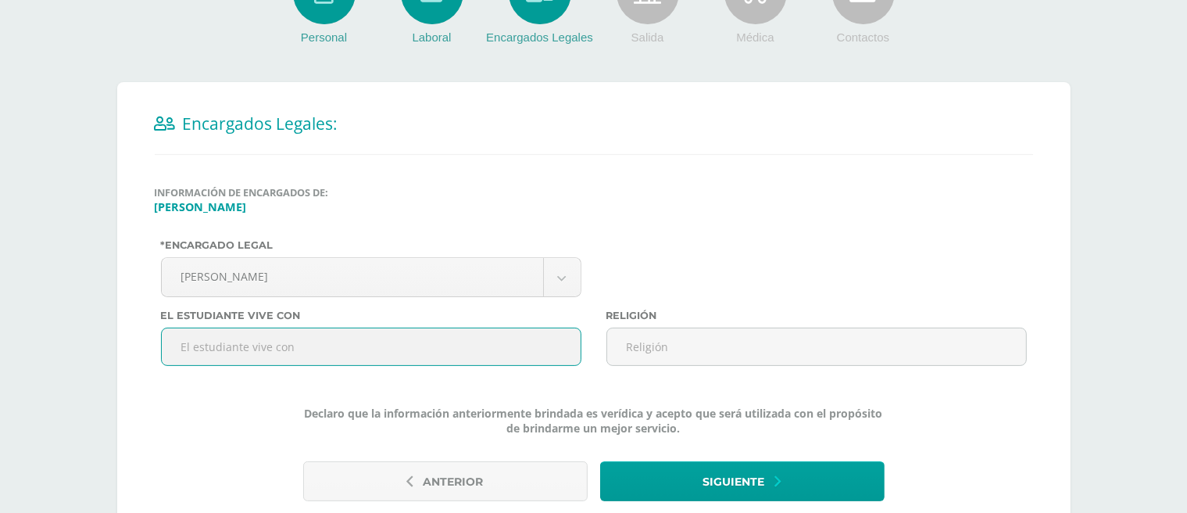
click at [338, 351] on input "text" at bounding box center [371, 346] width 420 height 38
type input "P"
type input "Rosa Marina Aquino de Solórzano"
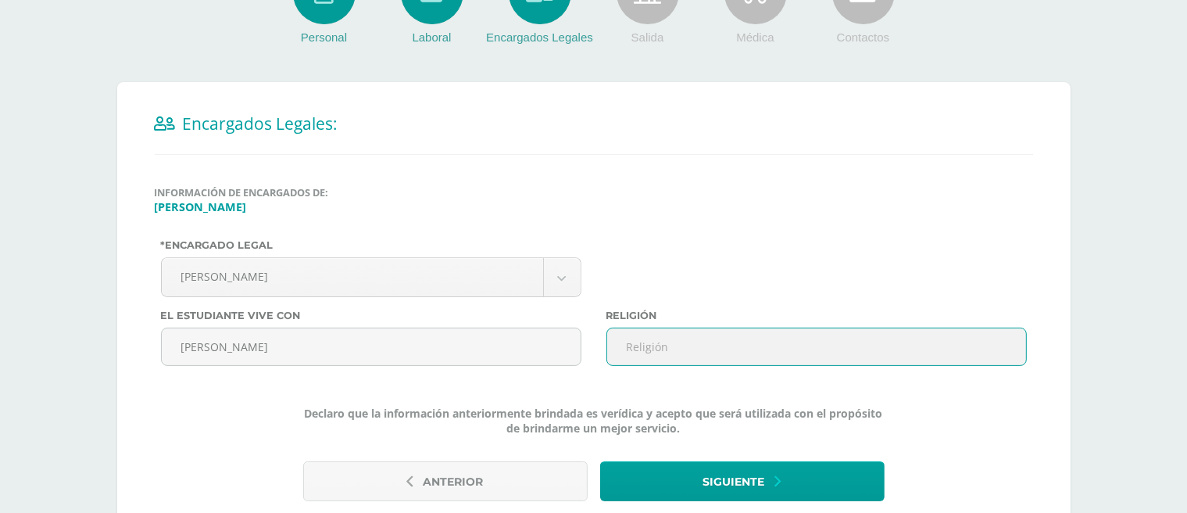
click at [635, 352] on input "text" at bounding box center [816, 346] width 420 height 38
click at [645, 348] on input "Catolica" at bounding box center [816, 346] width 420 height 38
type input "Católica"
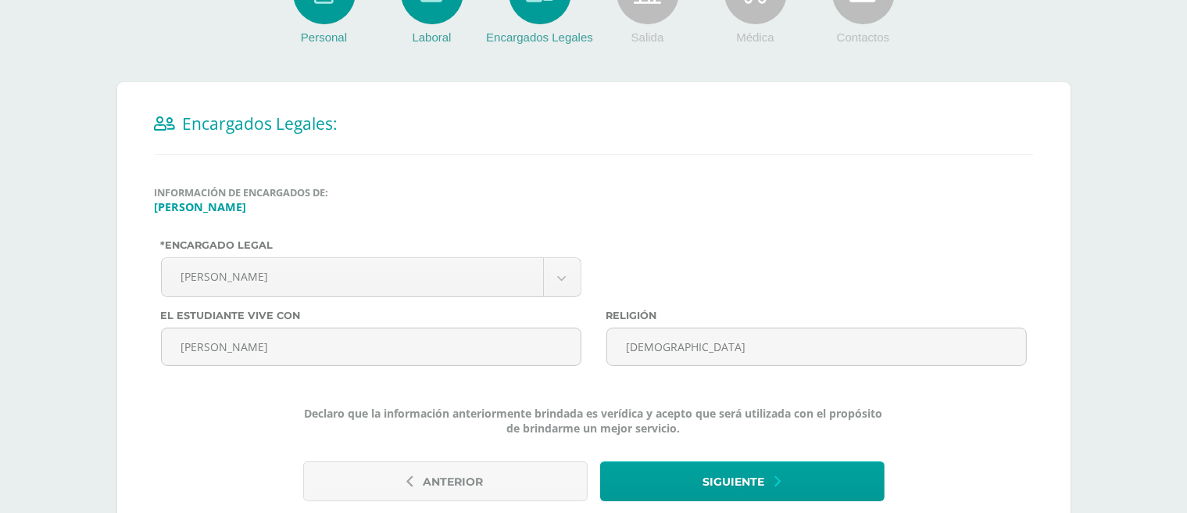
click at [689, 417] on span "Declaro que la información anteriormente brindada es verídica y acepto que será…" at bounding box center [593, 421] width 581 height 30
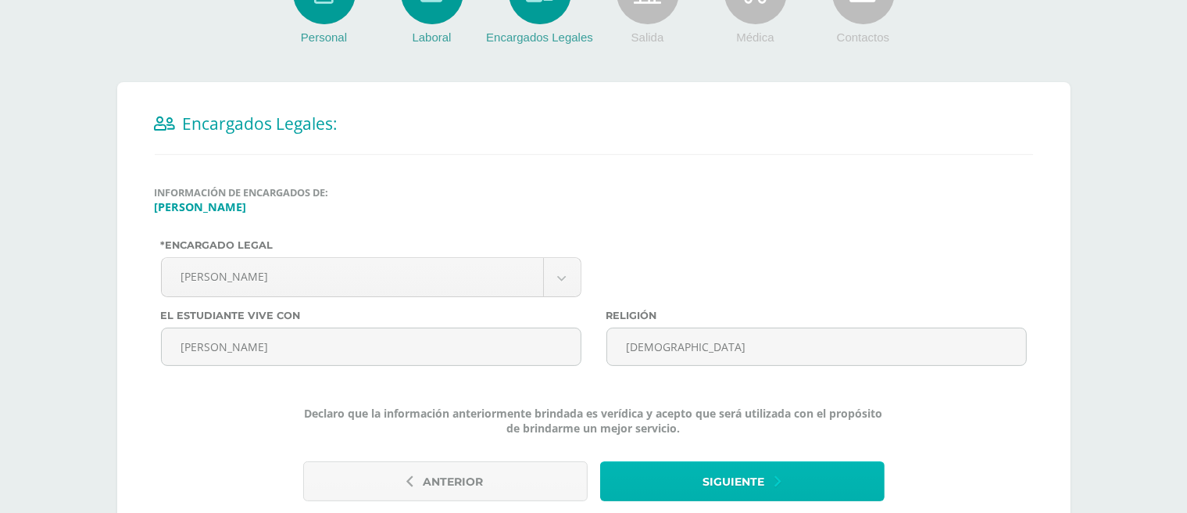
click at [750, 479] on span "Siguiente" at bounding box center [734, 482] width 62 height 38
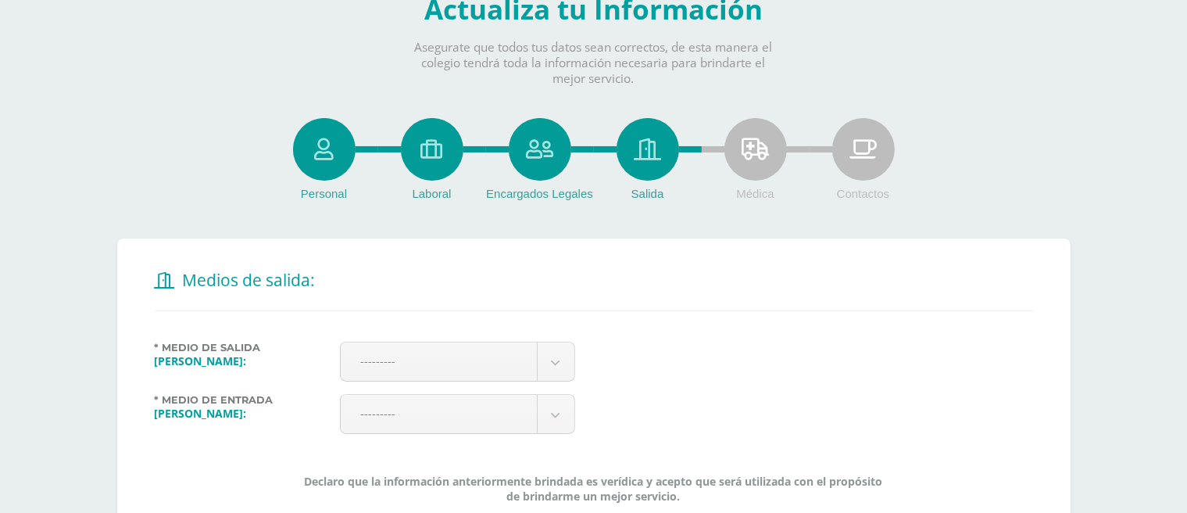
scroll to position [156, 0]
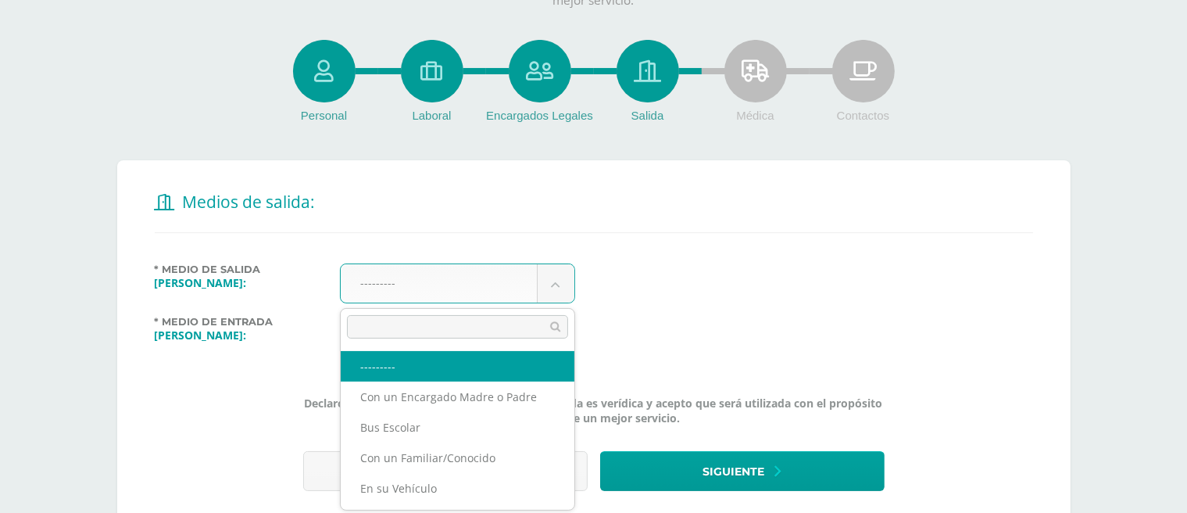
click at [560, 276] on body "Antes de continuar Actualiza tu Información Asegurate que todos tus datos sean …" at bounding box center [593, 209] width 1187 height 730
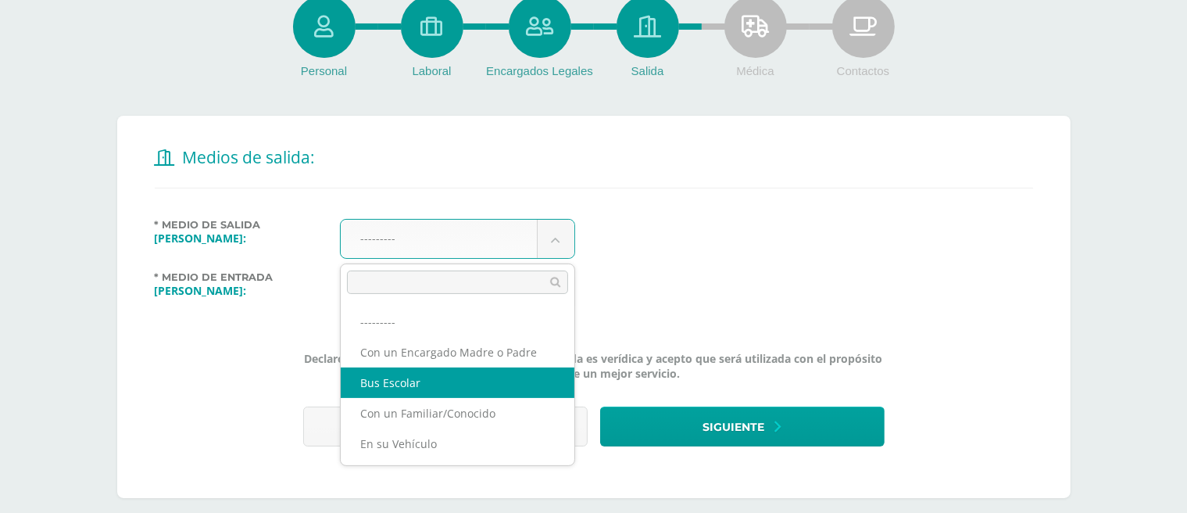
scroll to position [218, 0]
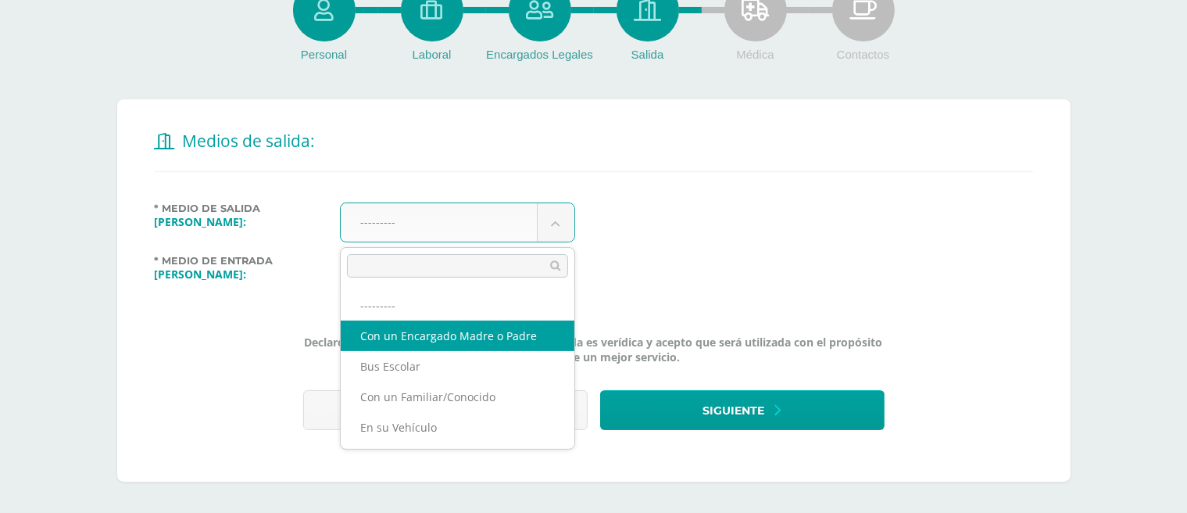
select select "1"
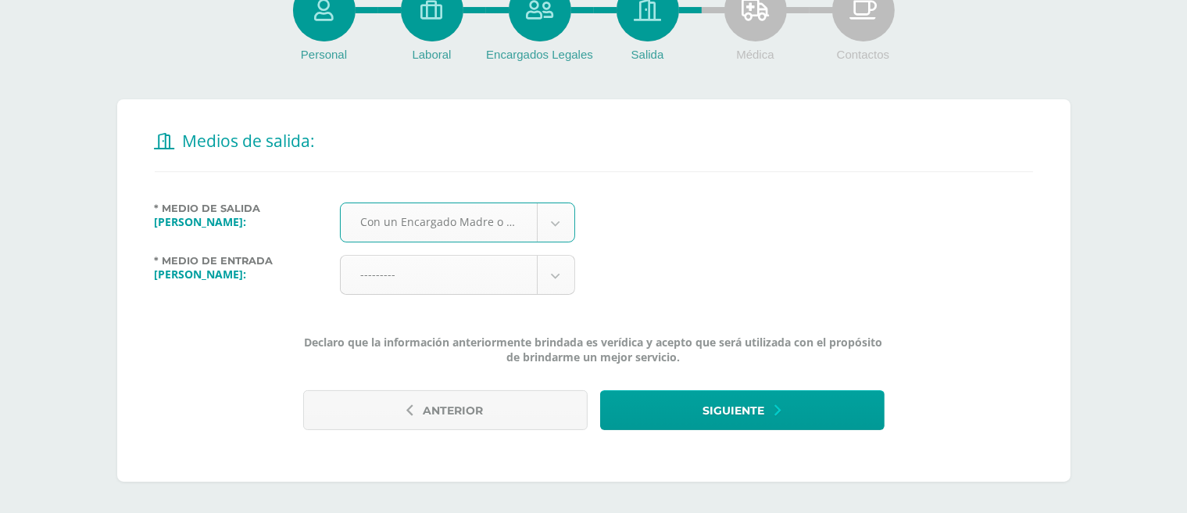
click at [552, 270] on body "Antes de continuar Actualiza tu Información Asegurate que todos tus datos sean …" at bounding box center [593, 148] width 1187 height 730
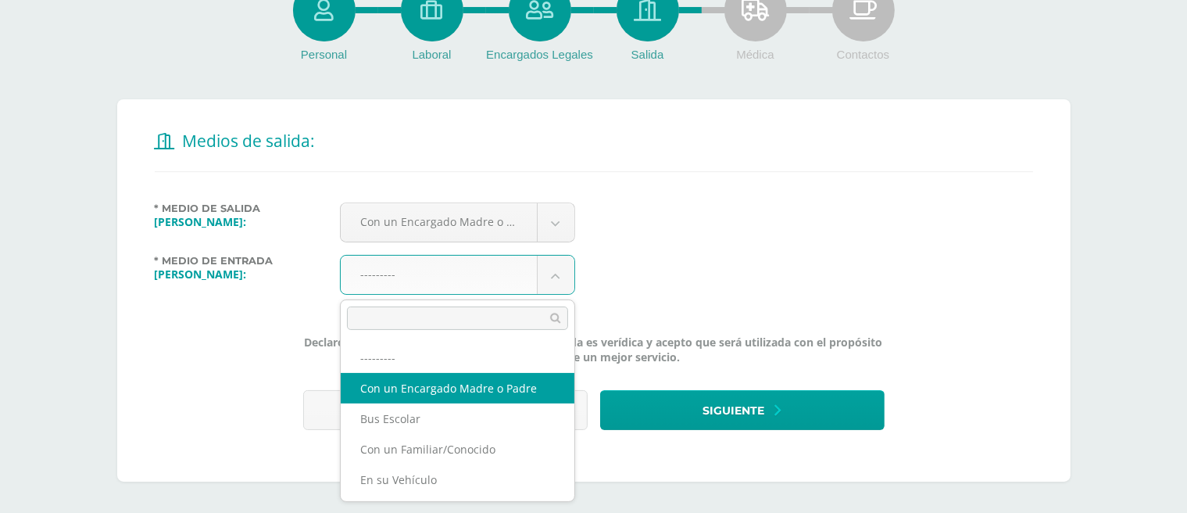
select select "1"
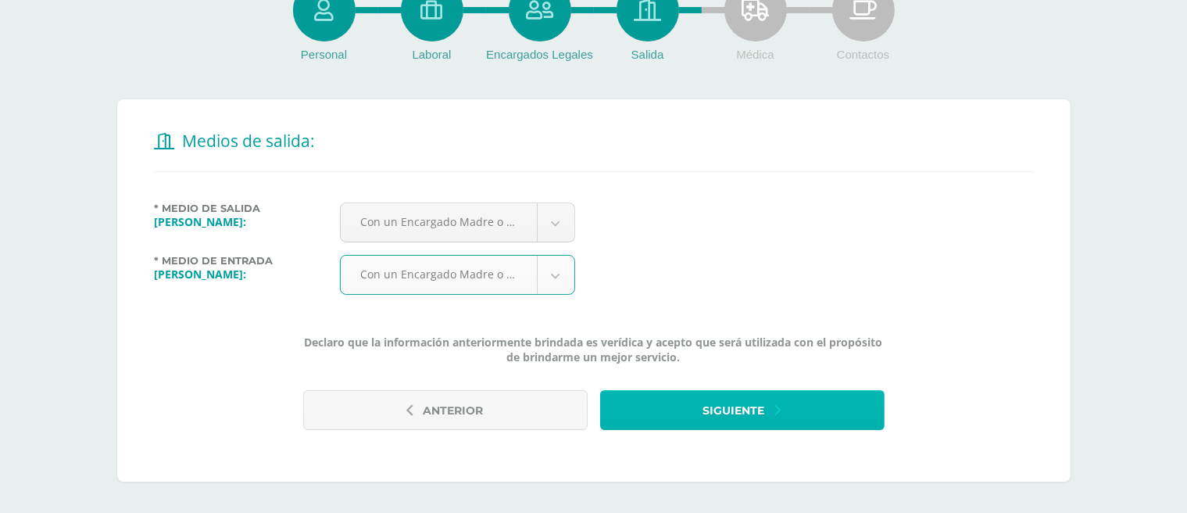
click at [769, 410] on button "Siguiente" at bounding box center [742, 410] width 284 height 40
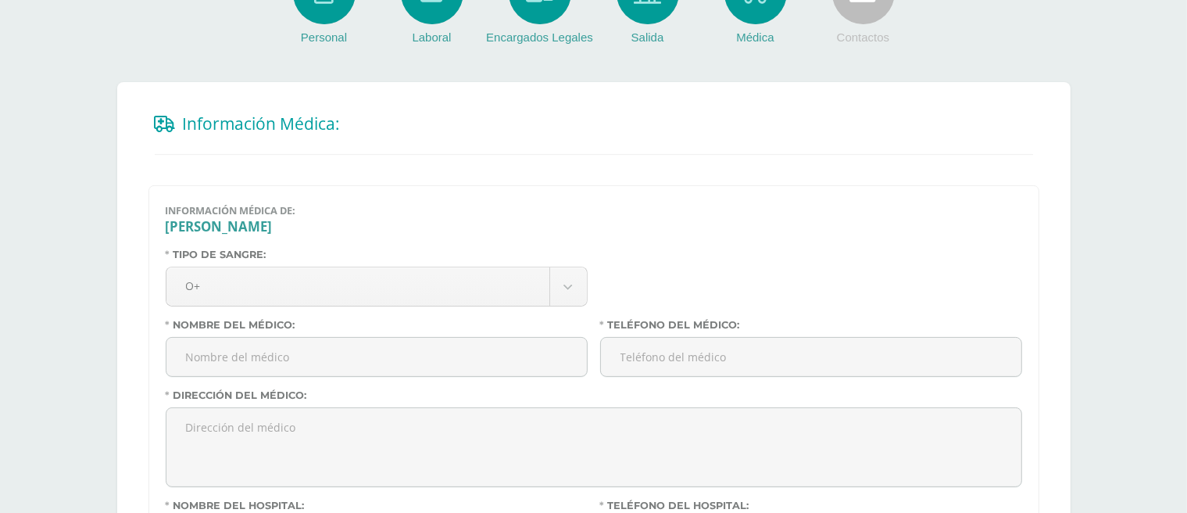
scroll to position [313, 0]
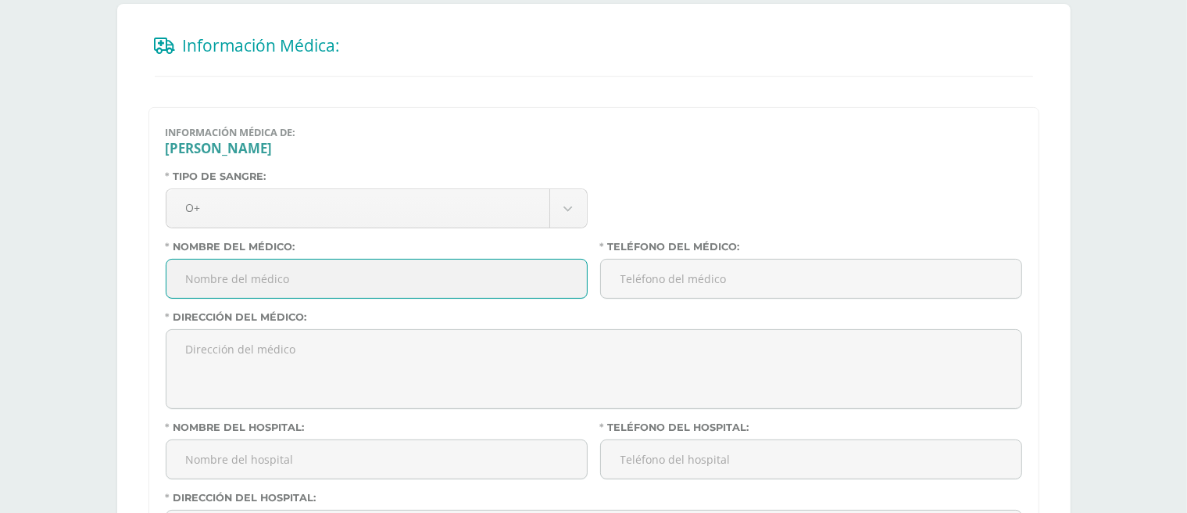
click at [266, 286] on input "Nombre del médico:" at bounding box center [376, 278] width 420 height 38
type input "[PERSON_NAME]"
click at [653, 274] on input "Teléfono del médico:" at bounding box center [811, 278] width 420 height 38
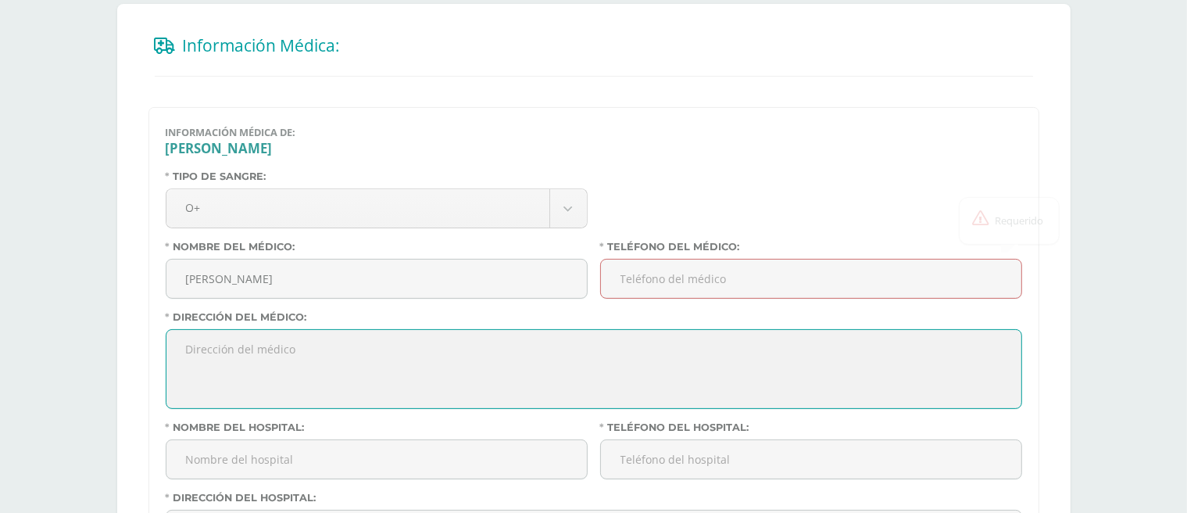
drag, startPoint x: 210, startPoint y: 348, endPoint x: 416, endPoint y: 418, distance: 217.2
click at [212, 348] on textarea "Dirección del médico:" at bounding box center [593, 369] width 855 height 78
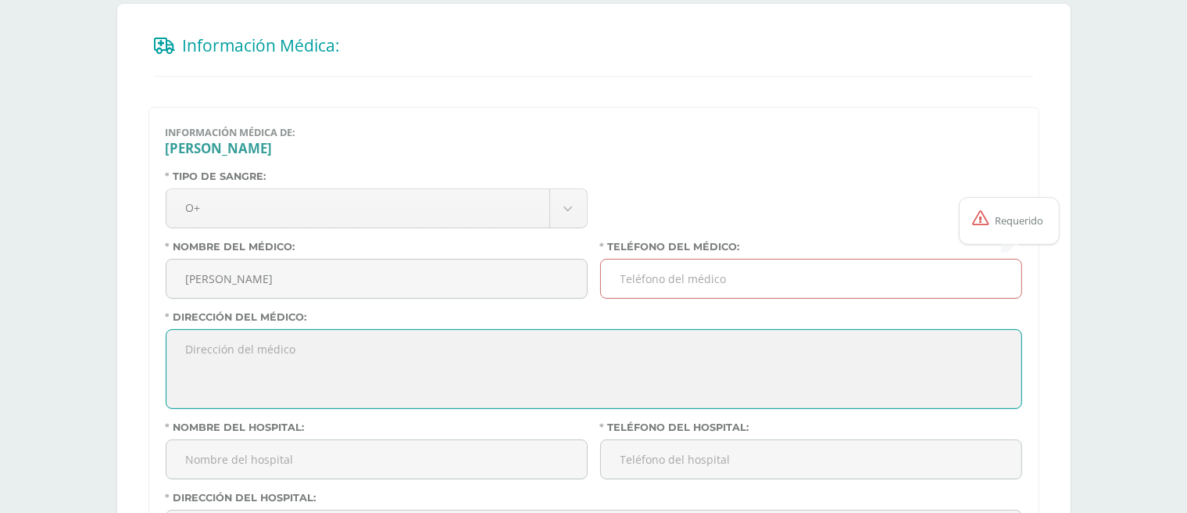
click at [641, 277] on input "Teléfono del médico:" at bounding box center [811, 278] width 420 height 38
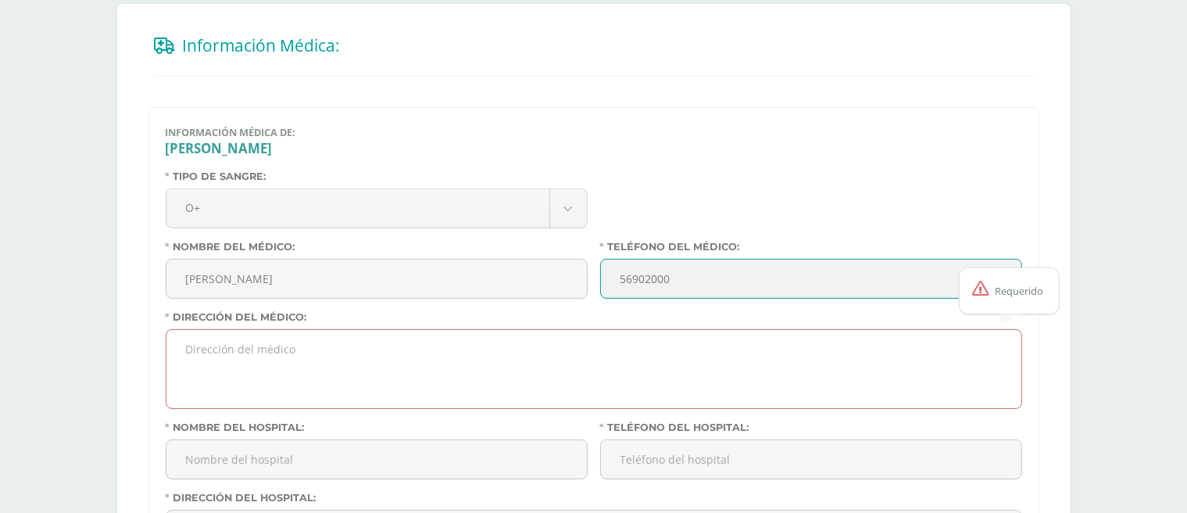
type input "56902000"
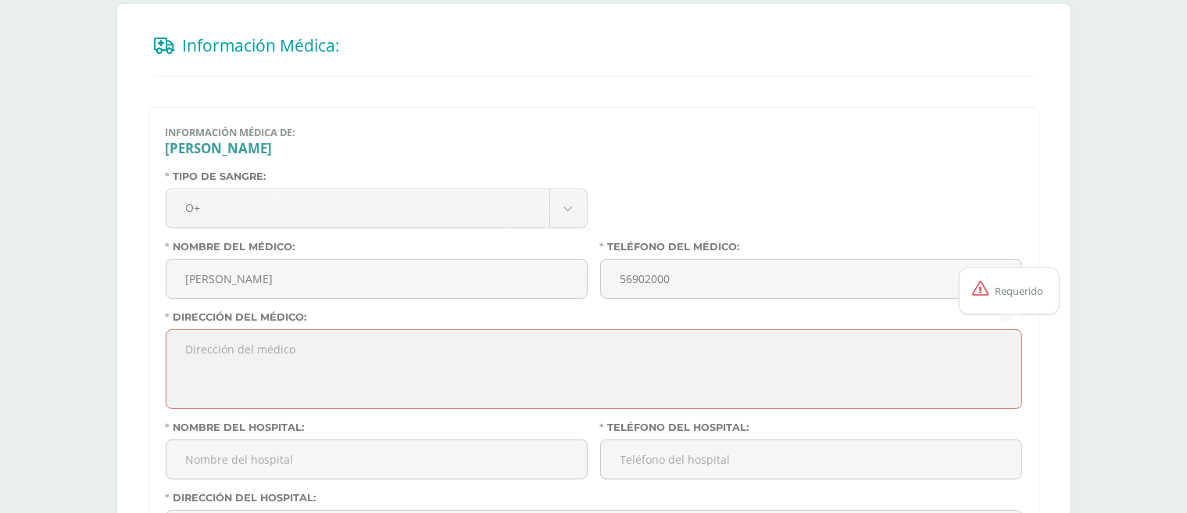
click at [279, 358] on textarea "Dirección del médico:" at bounding box center [593, 369] width 855 height 78
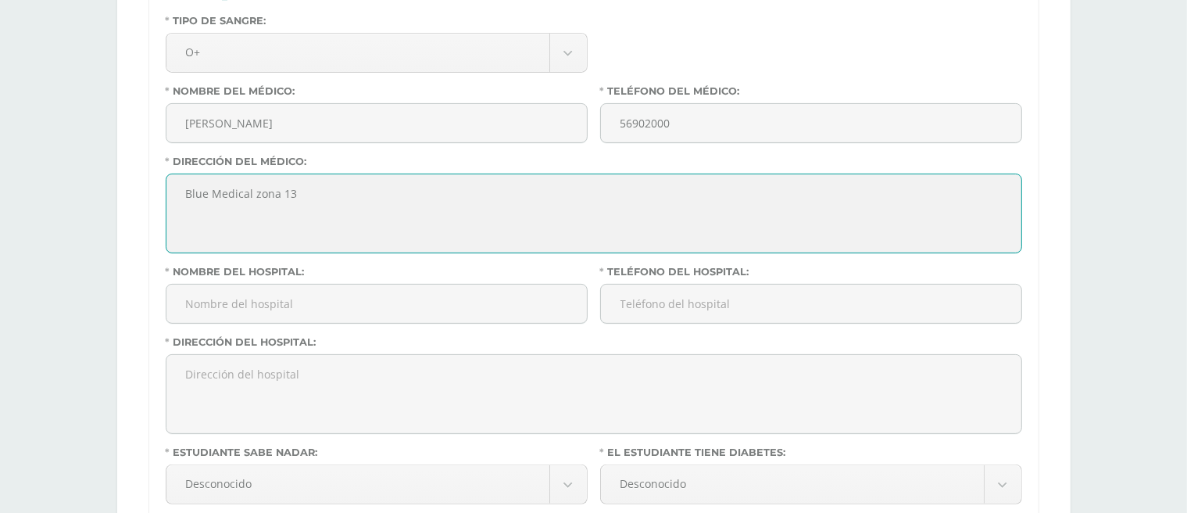
scroll to position [469, 0]
drag, startPoint x: 252, startPoint y: 191, endPoint x: 163, endPoint y: 190, distance: 89.1
click at [163, 190] on div "Dirección del médico: Blue Medical zona 13" at bounding box center [593, 210] width 869 height 110
type textarea "Blue Medical zona 13"
click at [193, 299] on input "Nombre del hospital:" at bounding box center [376, 303] width 420 height 38
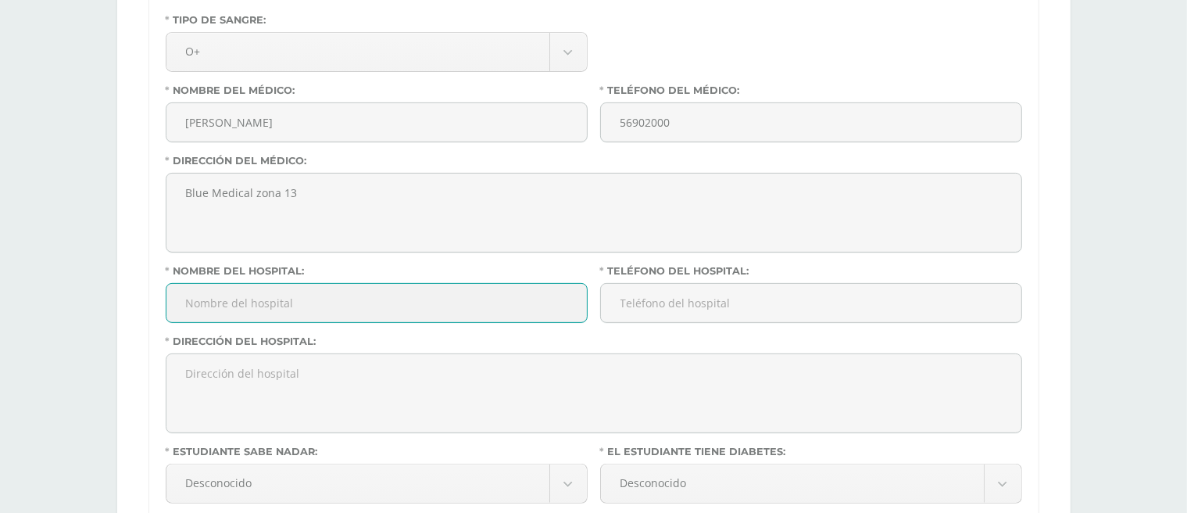
paste input "Blue Medical"
type input "Blue Medical"
click at [671, 301] on input "Teléfono del hospital:" at bounding box center [811, 303] width 420 height 38
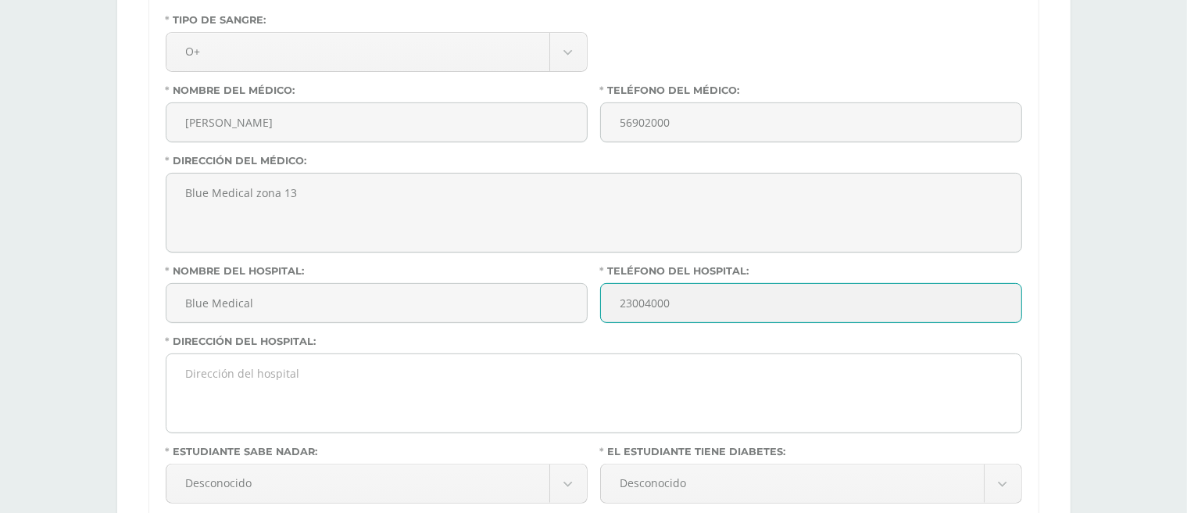
type input "23004000"
click at [258, 378] on textarea "Dirección del hospital:" at bounding box center [593, 393] width 855 height 78
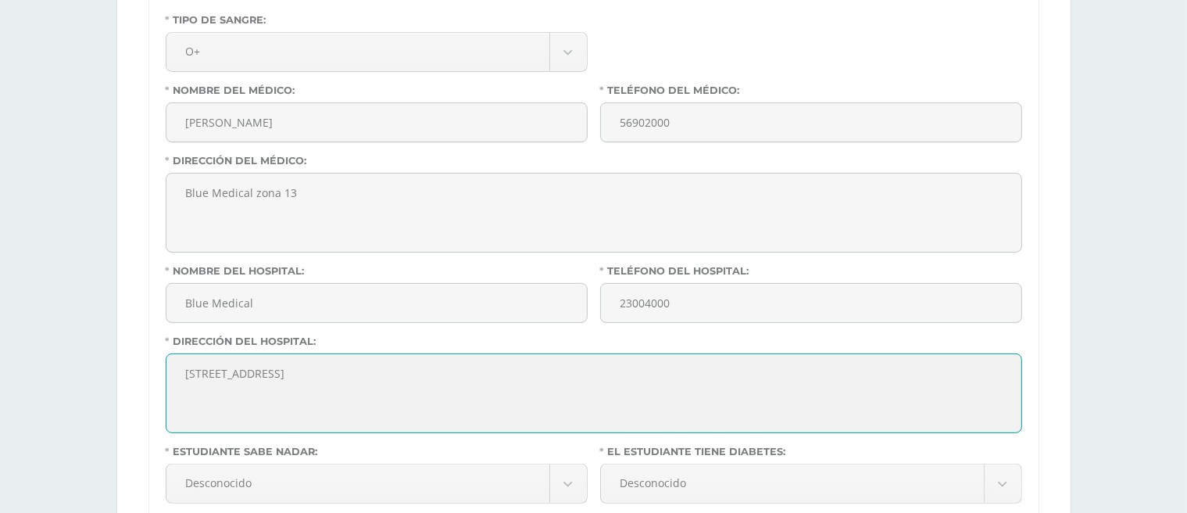
click at [268, 372] on textarea "[STREET_ADDRESS]" at bounding box center [593, 393] width 855 height 78
click at [261, 374] on textarea "[STREET_ADDRESS]" at bounding box center [593, 393] width 855 height 78
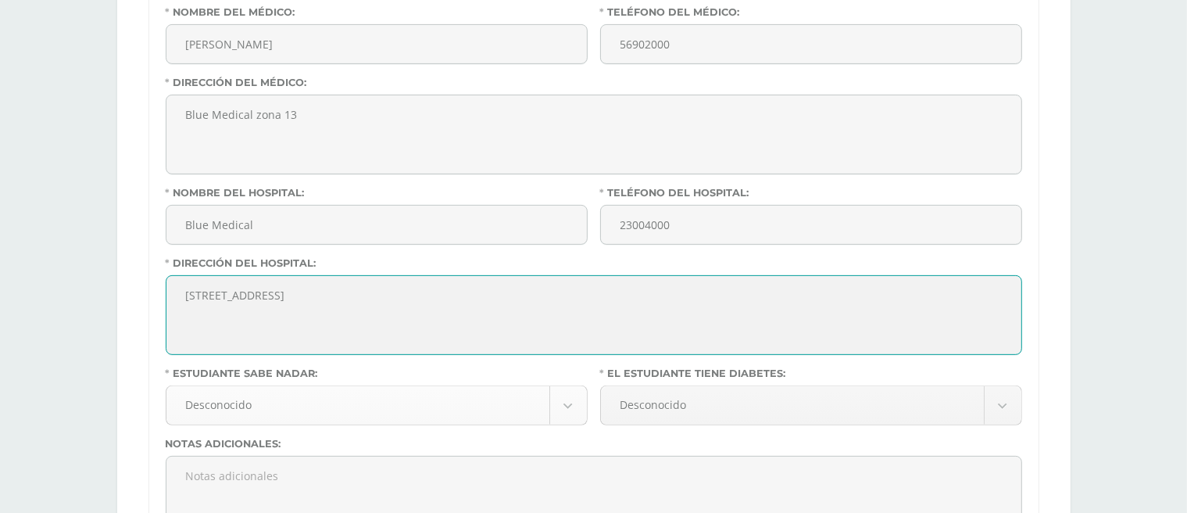
type textarea "[STREET_ADDRESS]"
click at [320, 408] on body "Antes de continuar Actualiza tu Información Asegurate que todos tus datos sean …" at bounding box center [593, 499] width 1187 height 2093
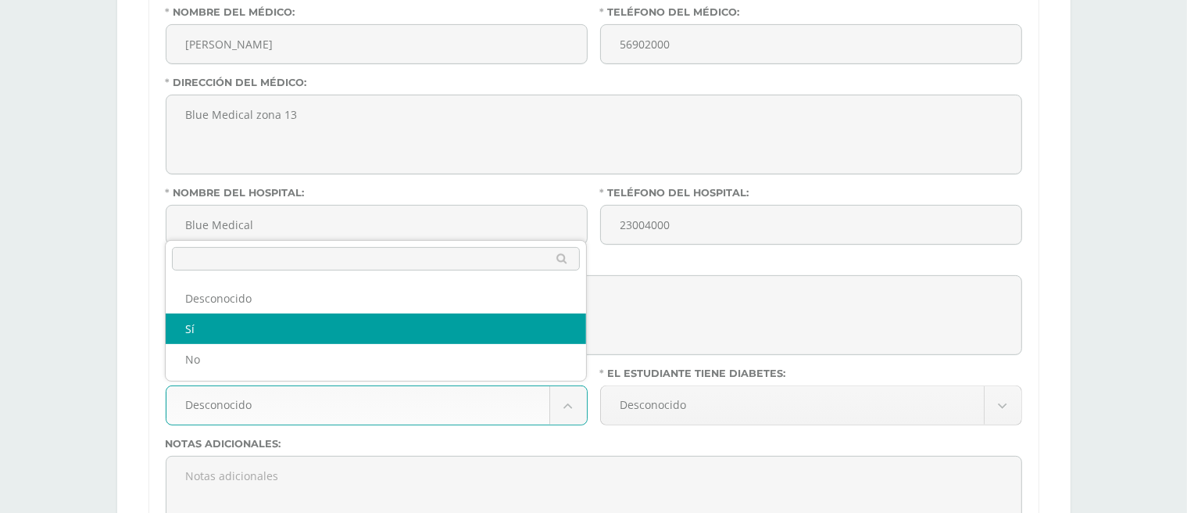
select select "true"
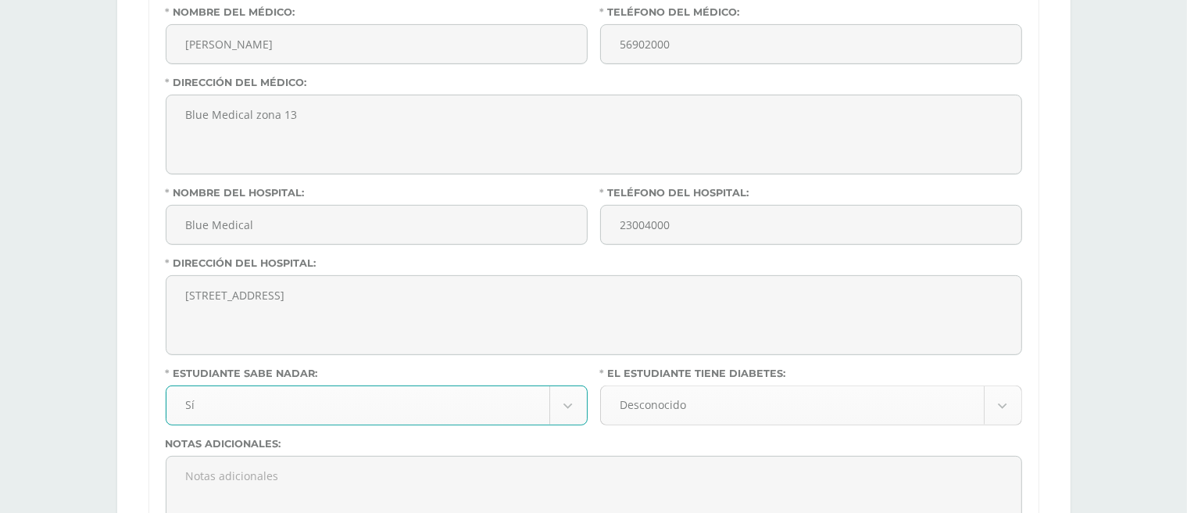
click at [738, 405] on body "Antes de continuar Actualiza tu Información Asegurate que todos tus datos sean …" at bounding box center [593, 499] width 1187 height 2093
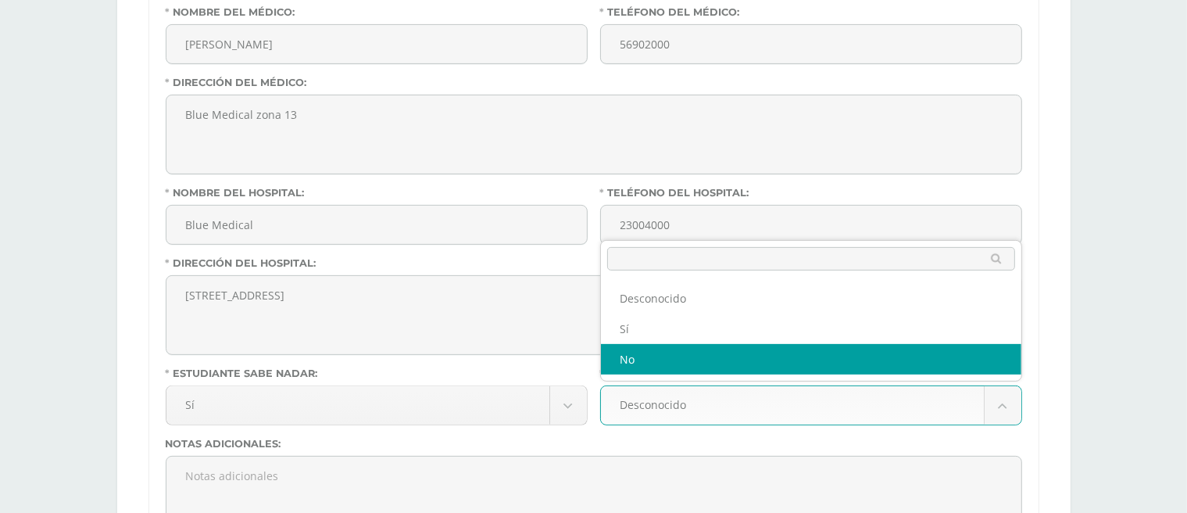
select select "false"
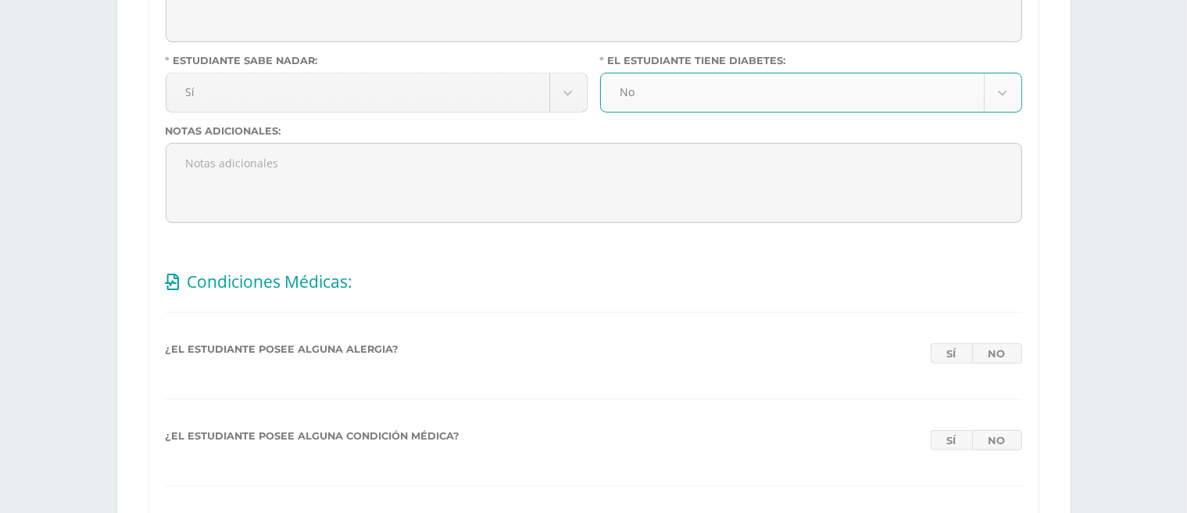
scroll to position [938, 0]
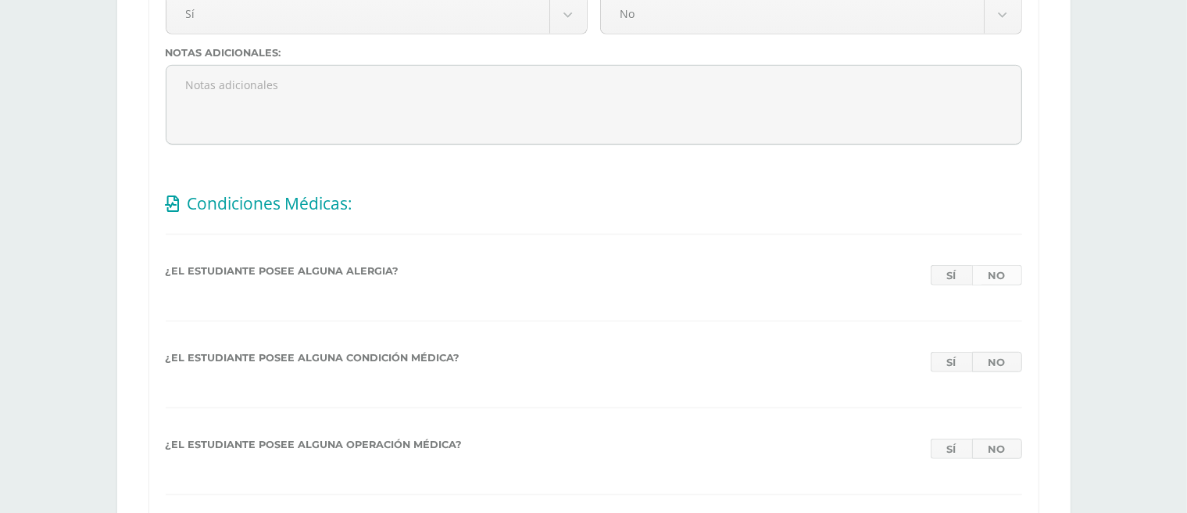
click at [995, 273] on link "No" at bounding box center [997, 275] width 50 height 20
click at [997, 360] on link "No" at bounding box center [997, 362] width 50 height 20
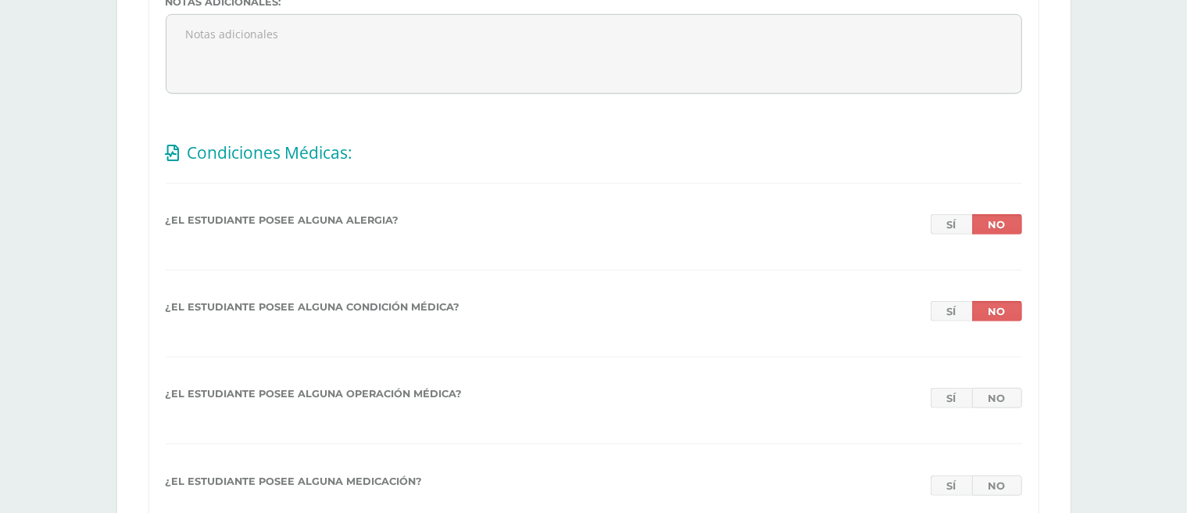
scroll to position [1016, 0]
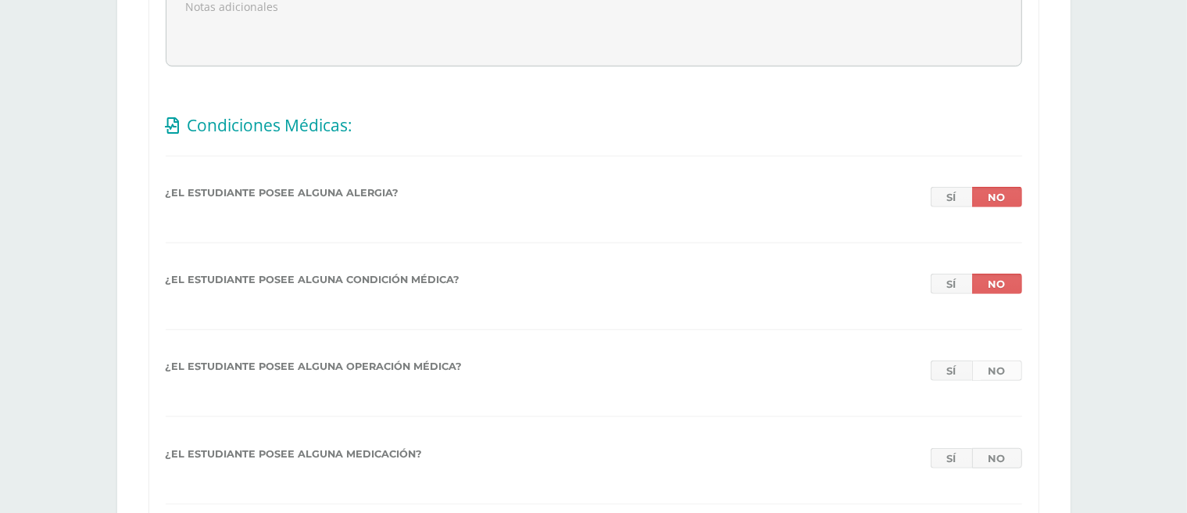
click at [997, 372] on link "No" at bounding box center [997, 370] width 50 height 20
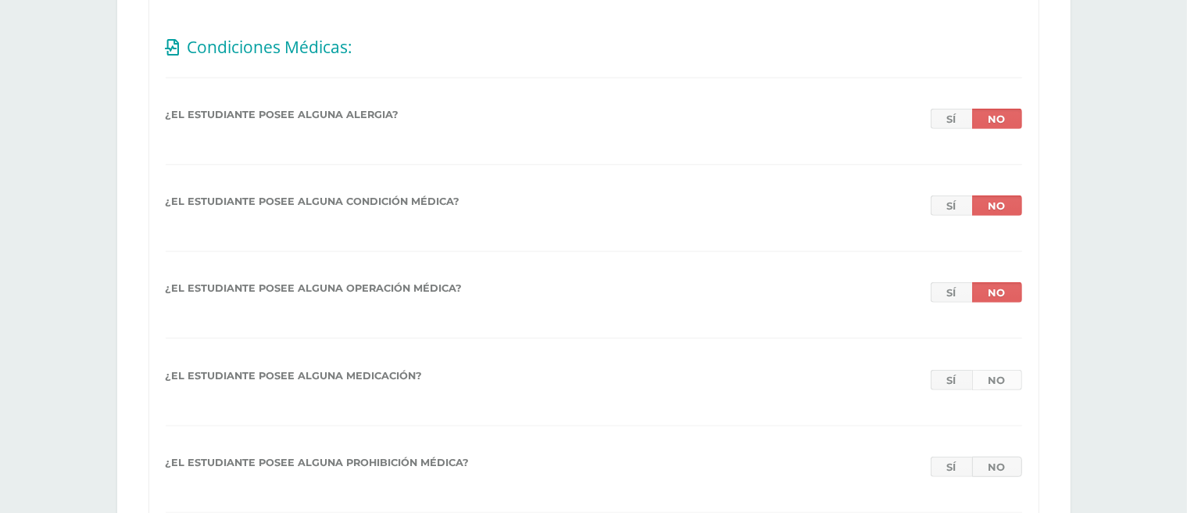
click at [997, 376] on link "No" at bounding box center [997, 380] width 50 height 20
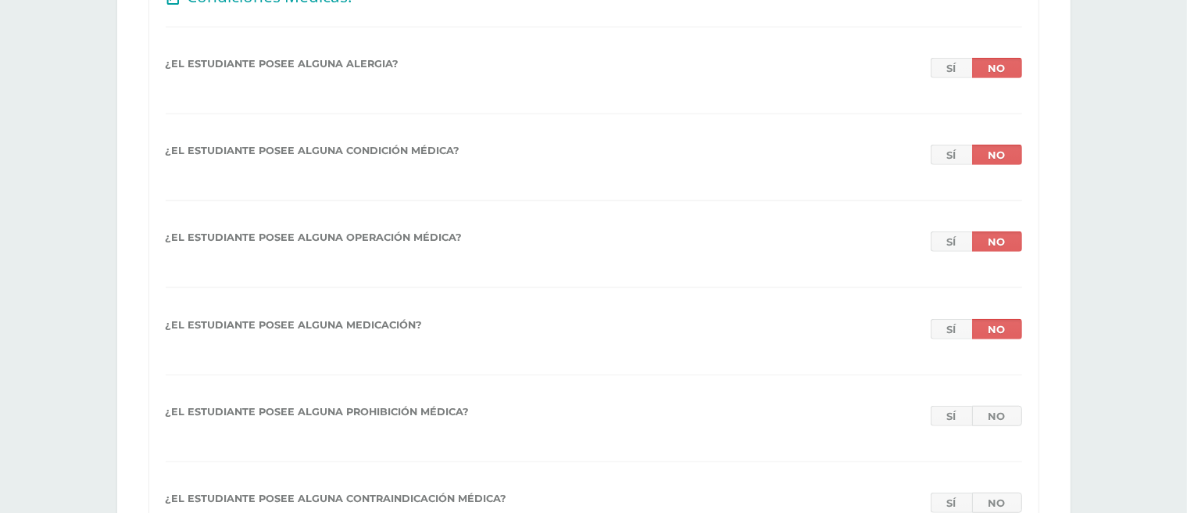
scroll to position [1172, 0]
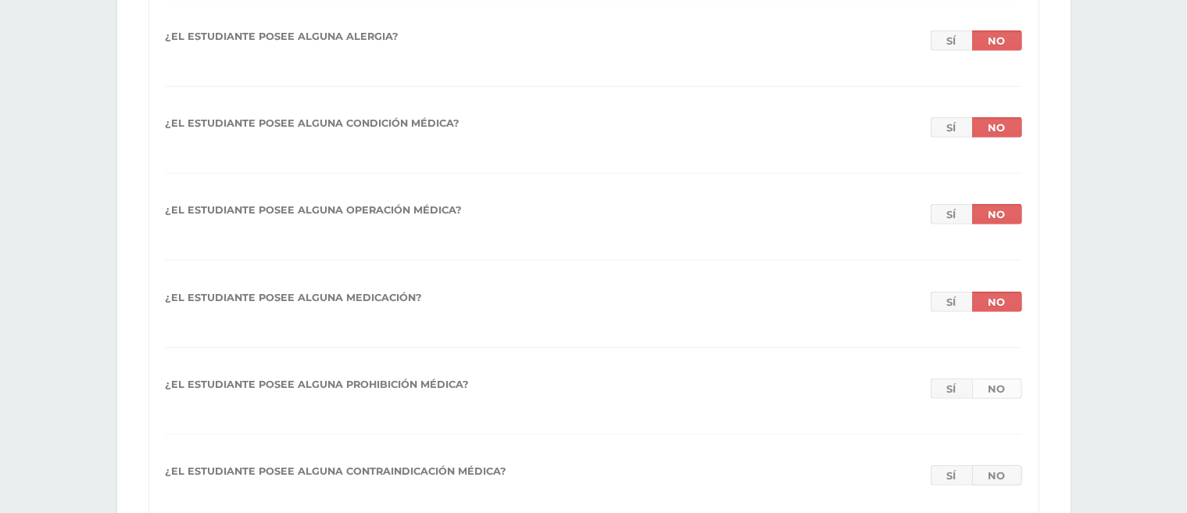
click at [997, 388] on link "No" at bounding box center [997, 388] width 50 height 20
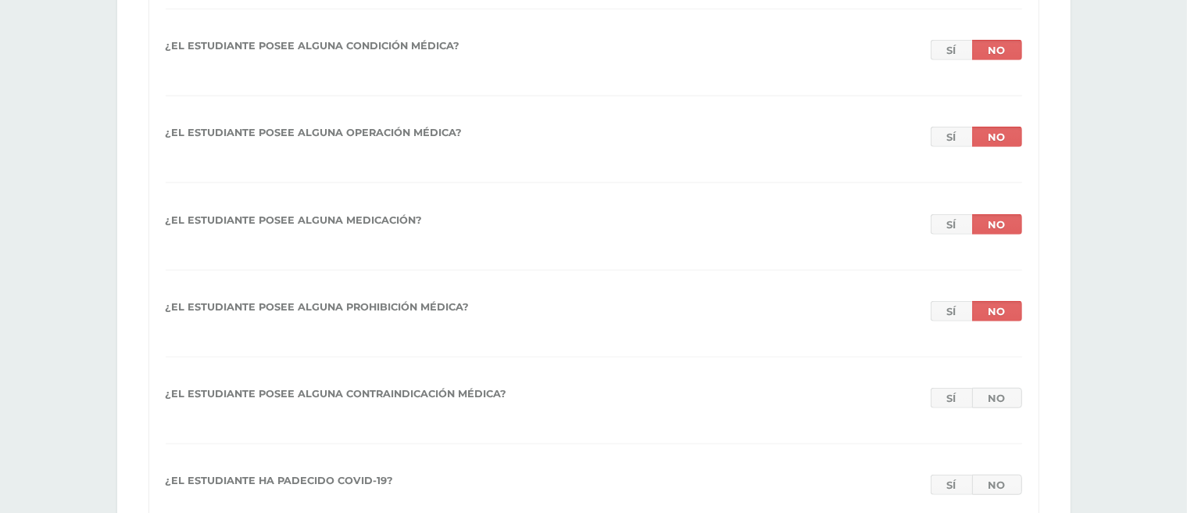
scroll to position [1250, 0]
click at [1000, 393] on link "No" at bounding box center [997, 397] width 50 height 20
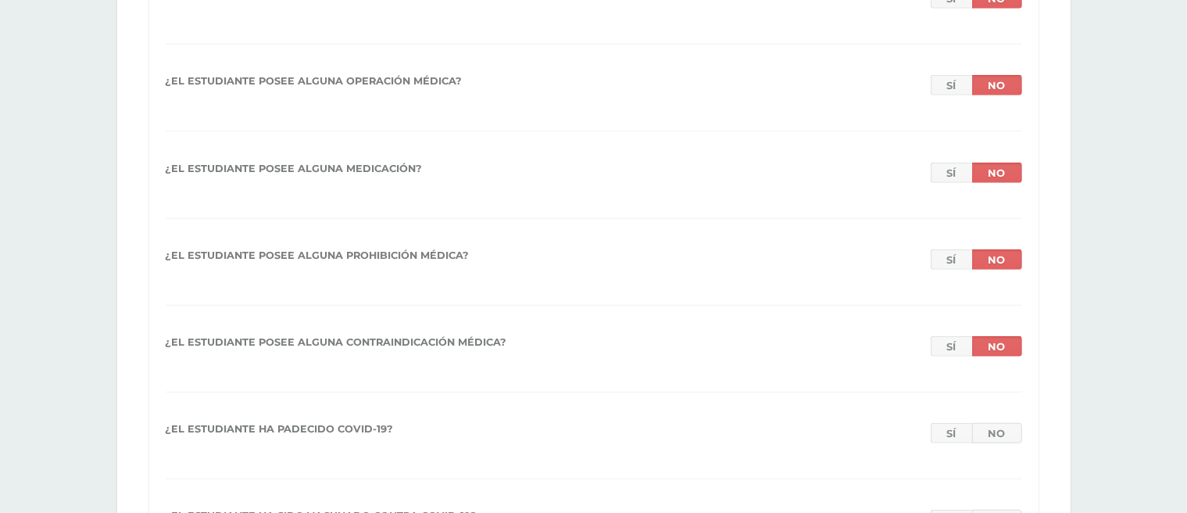
scroll to position [1329, 0]
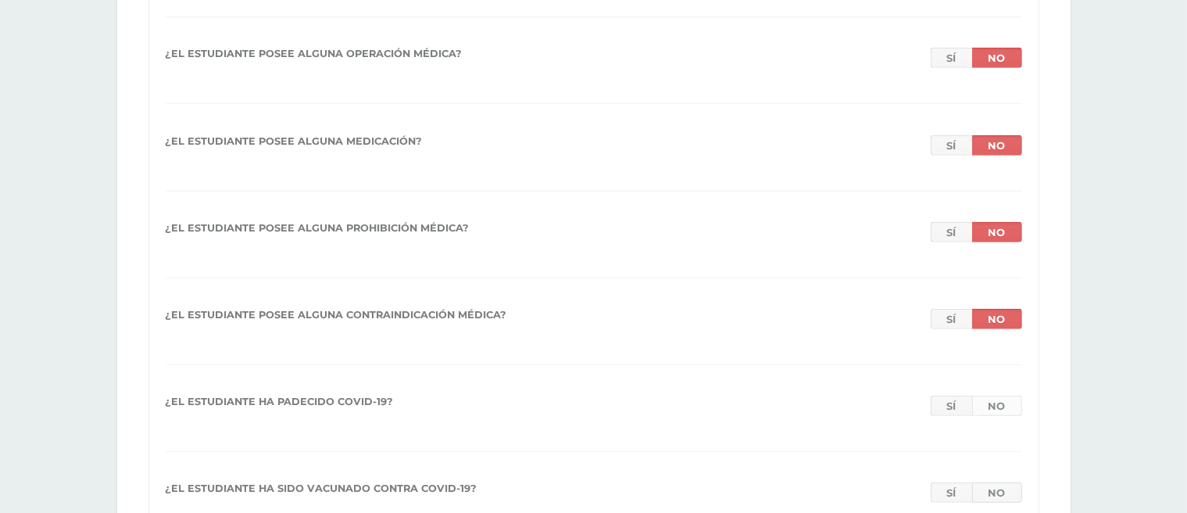
click at [1000, 407] on link "No" at bounding box center [997, 405] width 50 height 20
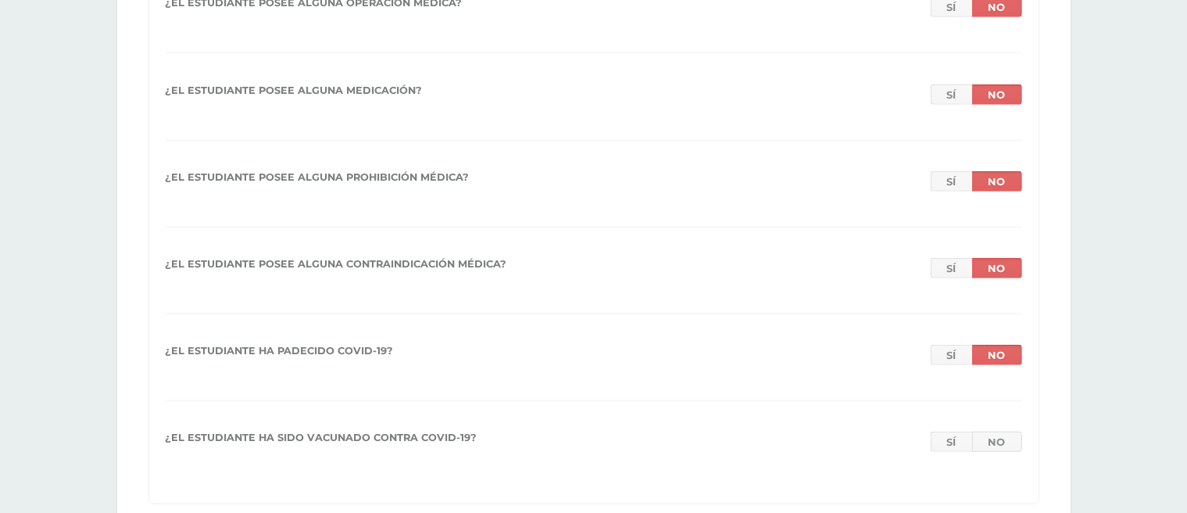
scroll to position [1407, 0]
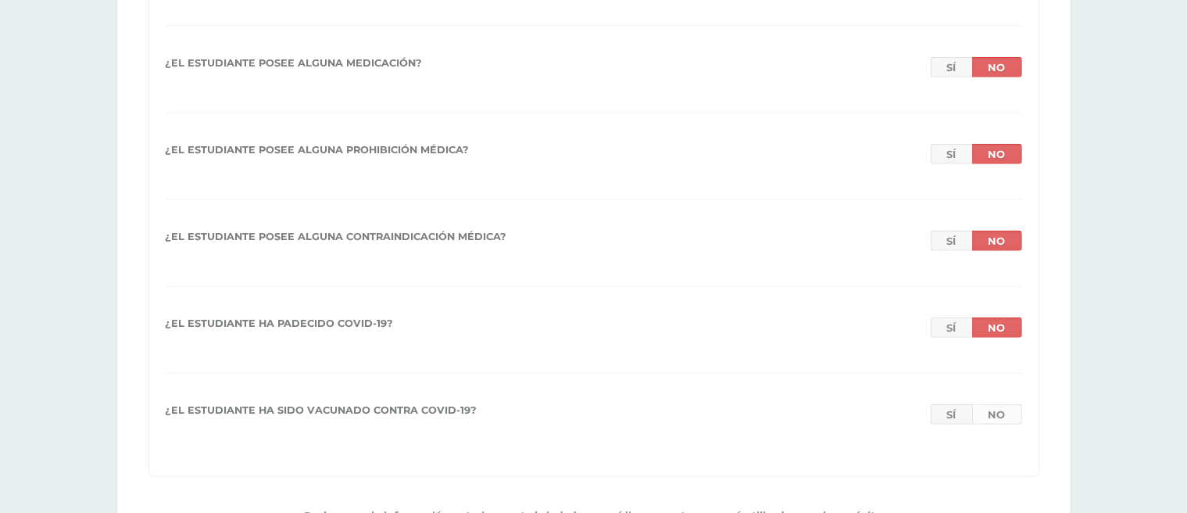
click at [996, 410] on link "No" at bounding box center [997, 414] width 50 height 20
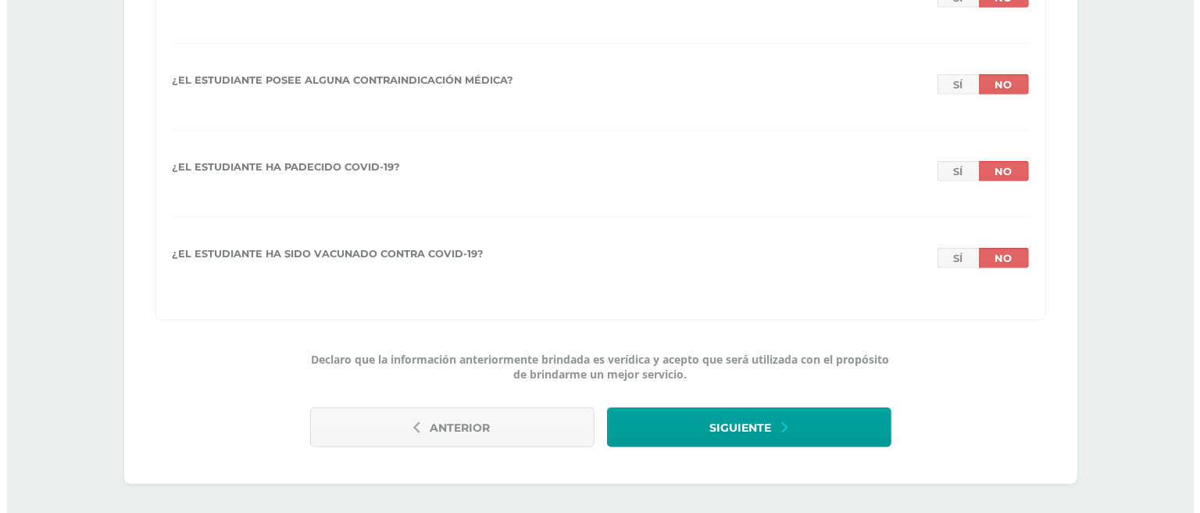
scroll to position [1581, 0]
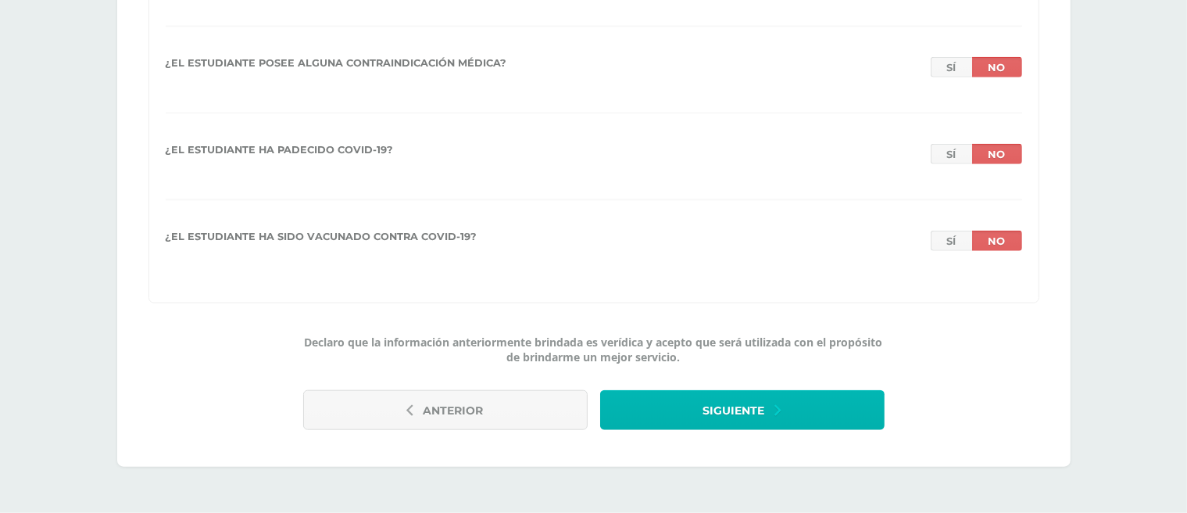
click at [722, 407] on span "Siguiente" at bounding box center [734, 411] width 62 height 38
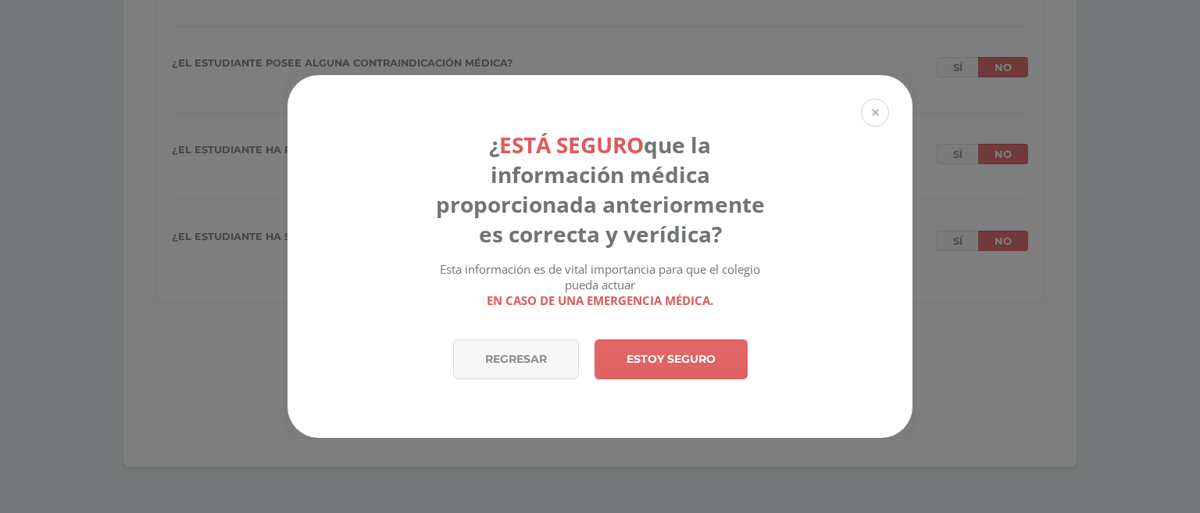
click at [873, 114] on button at bounding box center [875, 112] width 28 height 28
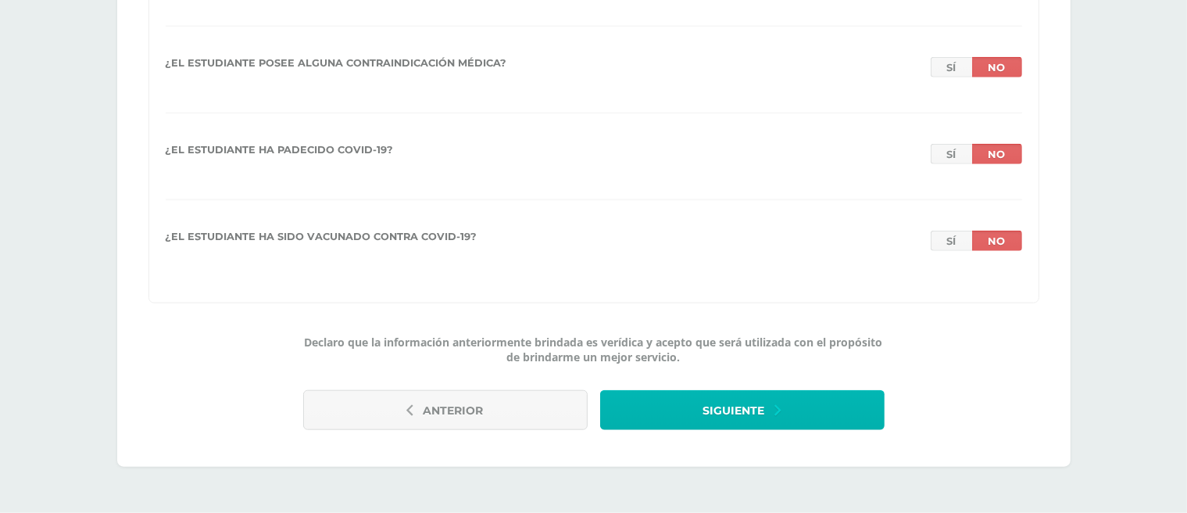
click at [745, 401] on span "Siguiente" at bounding box center [734, 411] width 62 height 38
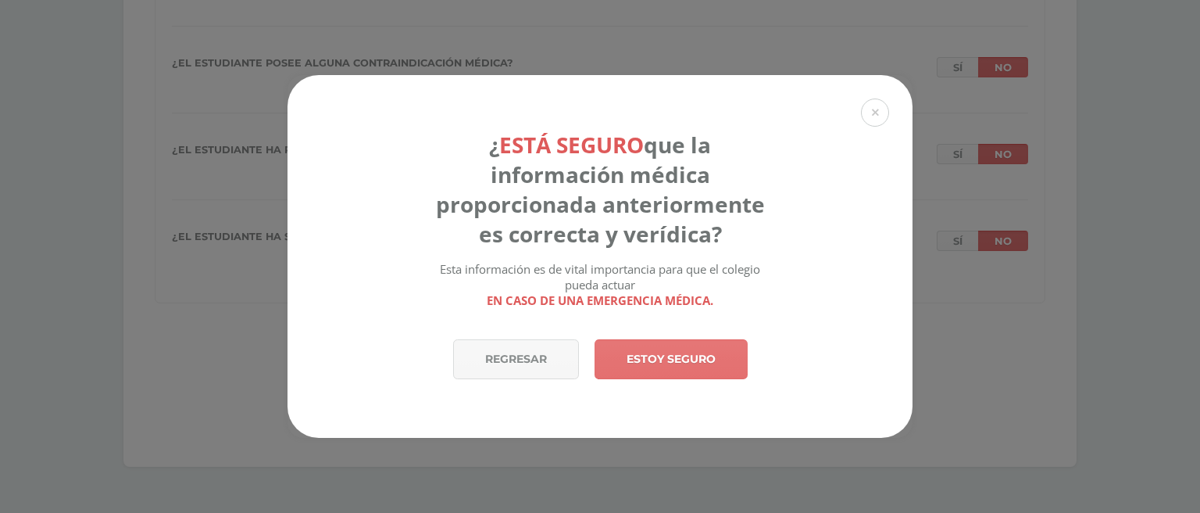
click at [654, 352] on link "Estoy seguro" at bounding box center [671, 359] width 153 height 40
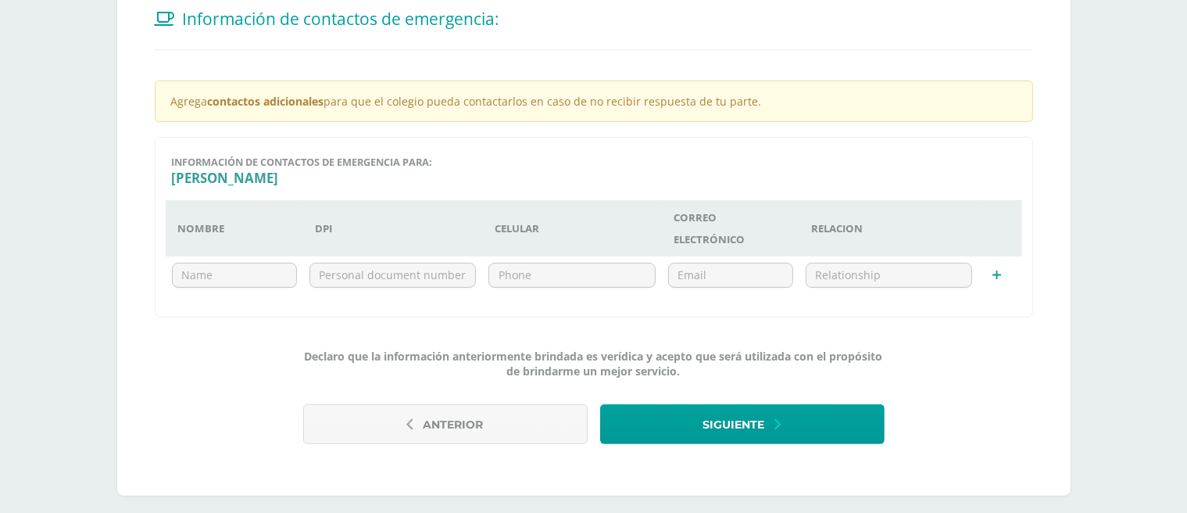
scroll to position [354, 0]
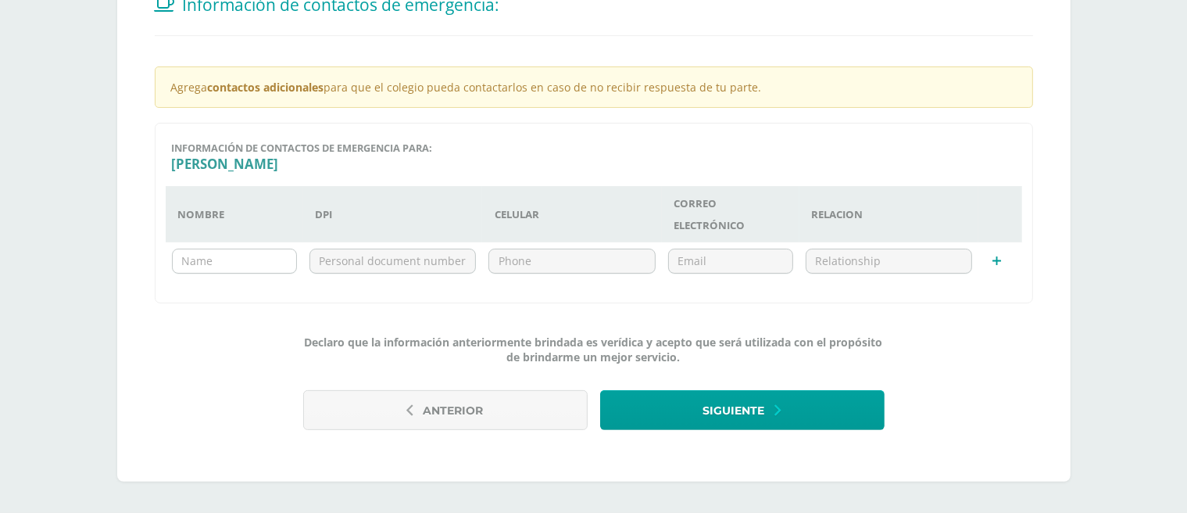
click at [187, 267] on input "text" at bounding box center [234, 260] width 123 height 23
type input "[PERSON_NAME] [PERSON_NAME]"
click at [327, 257] on input "text" at bounding box center [393, 260] width 166 height 23
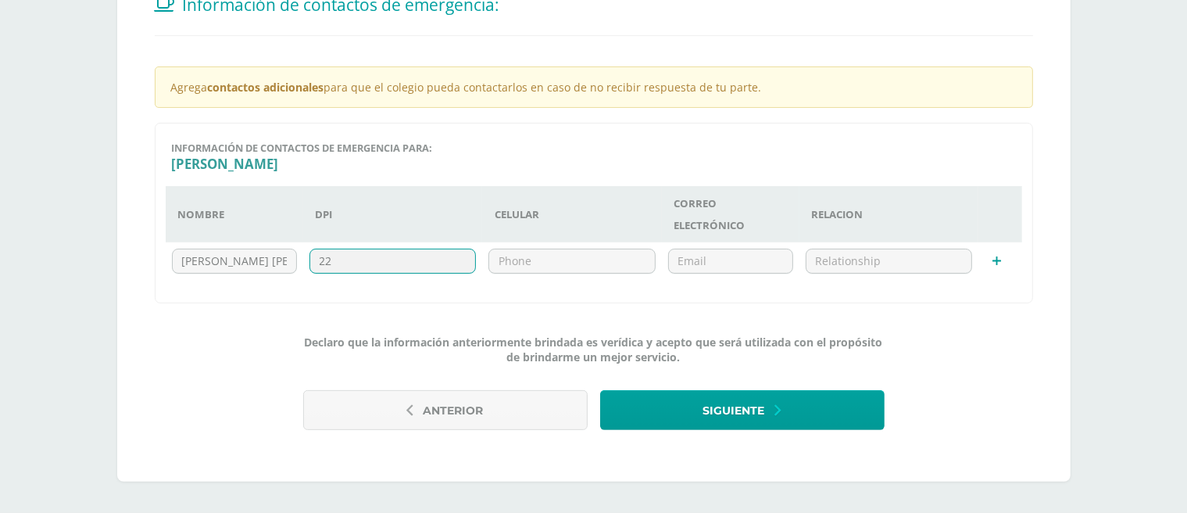
type input "2"
click at [525, 258] on input "text" at bounding box center [572, 260] width 166 height 23
type input "47150122"
click at [708, 259] on input "email" at bounding box center [730, 260] width 123 height 23
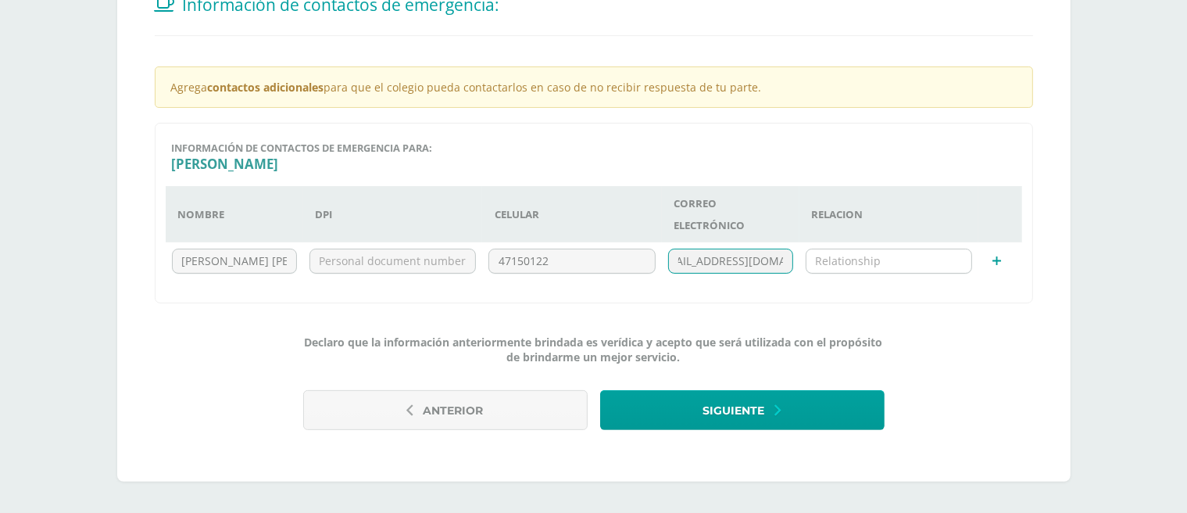
type input "[EMAIL_ADDRESS][DOMAIN_NAME]"
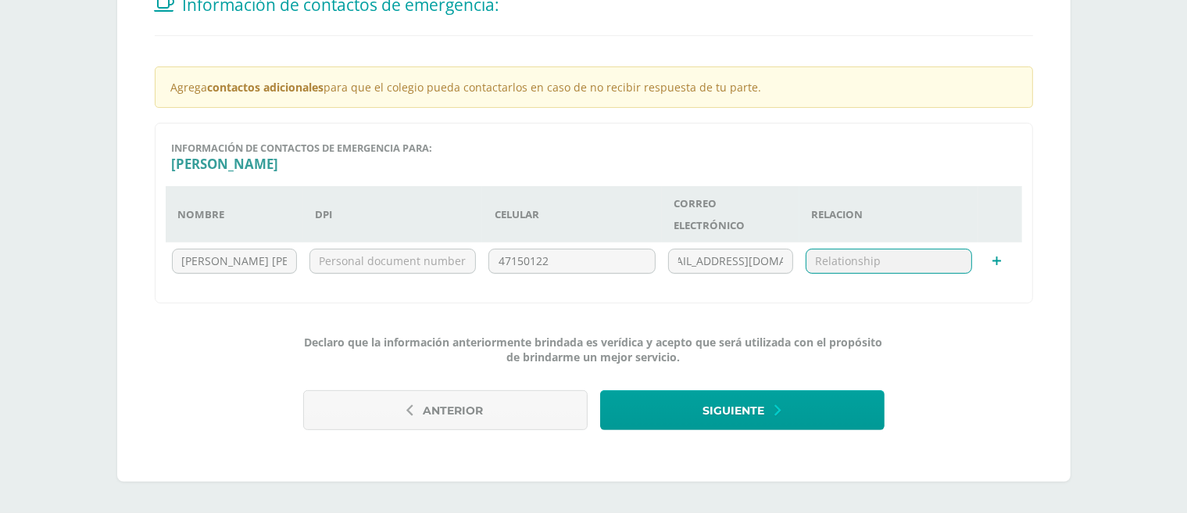
click at [832, 259] on input "text" at bounding box center [890, 260] width 166 height 23
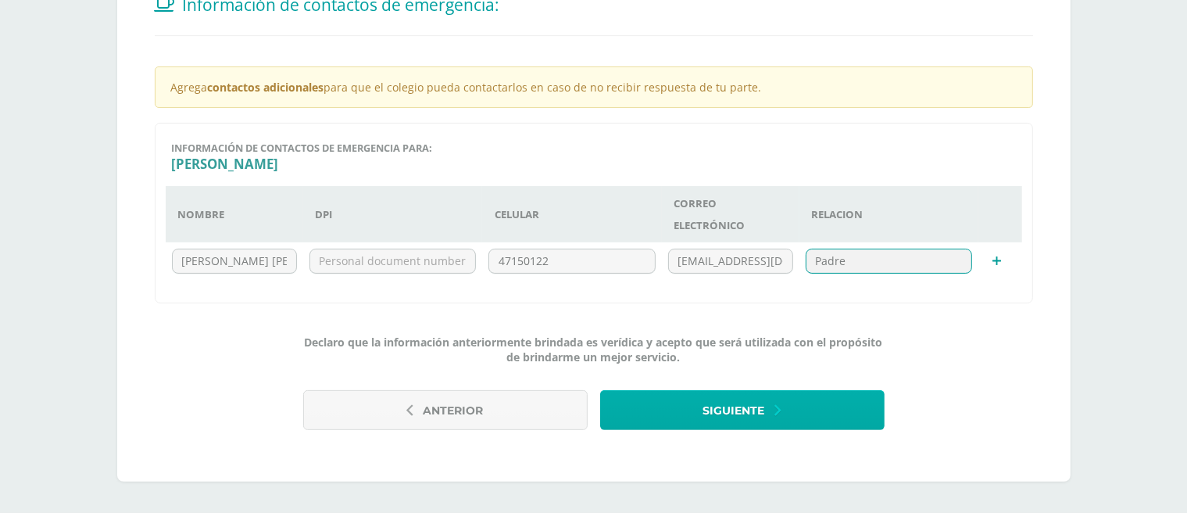
type input "Padre"
click at [759, 407] on span "Siguiente" at bounding box center [734, 411] width 62 height 38
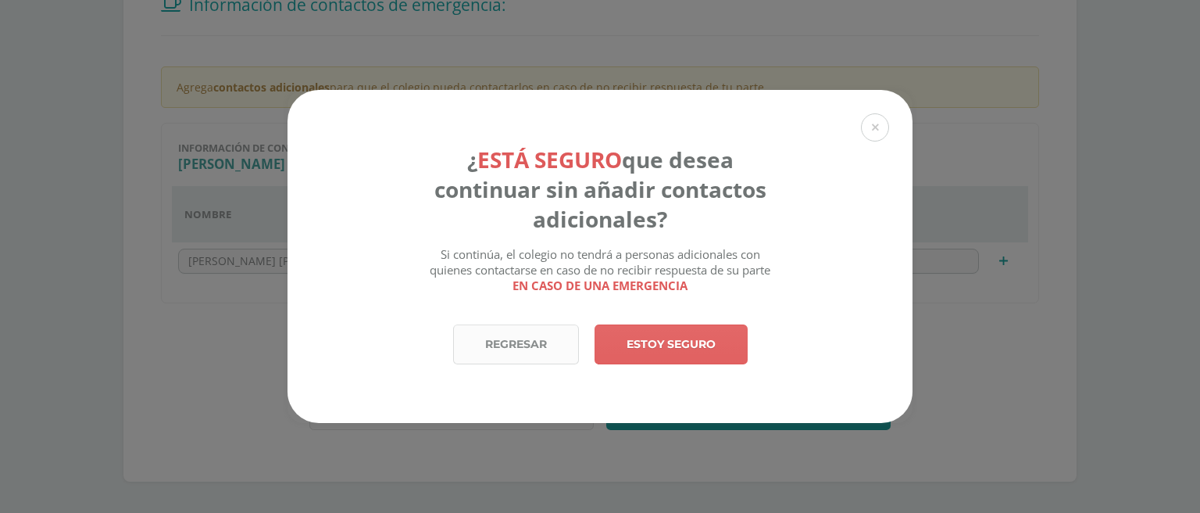
click at [498, 357] on link "Regresar" at bounding box center [516, 344] width 126 height 40
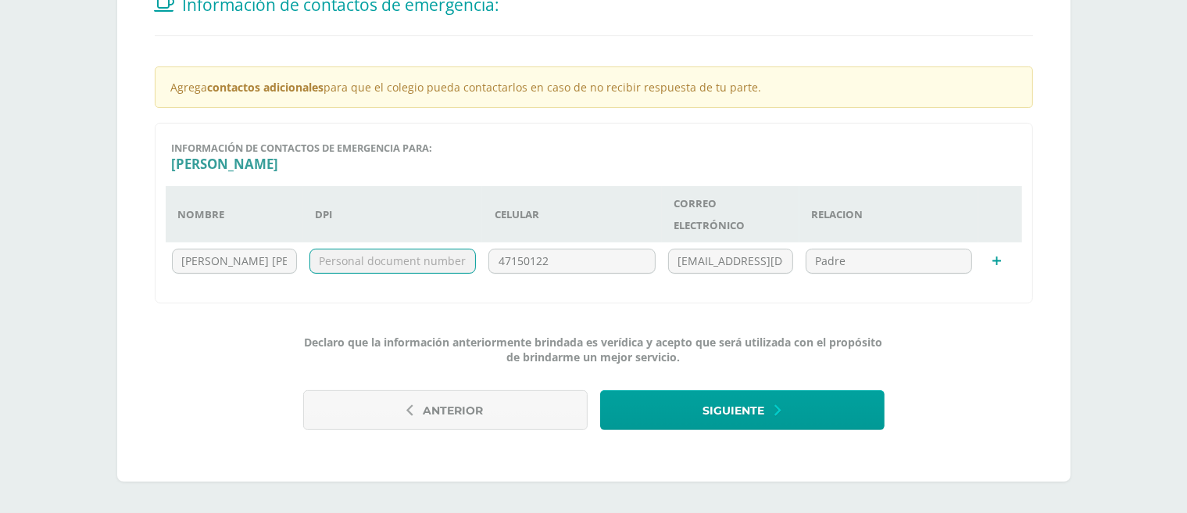
click at [355, 259] on input "text" at bounding box center [393, 260] width 166 height 23
type input "2"
click at [1000, 256] on icon at bounding box center [997, 262] width 9 height 12
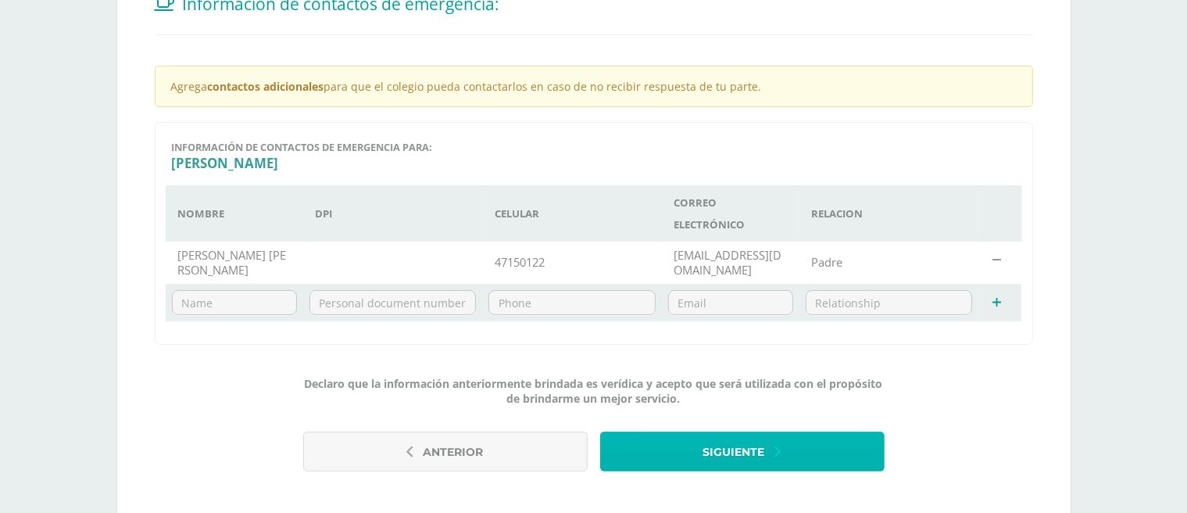
click at [732, 453] on span "Siguiente" at bounding box center [734, 452] width 62 height 38
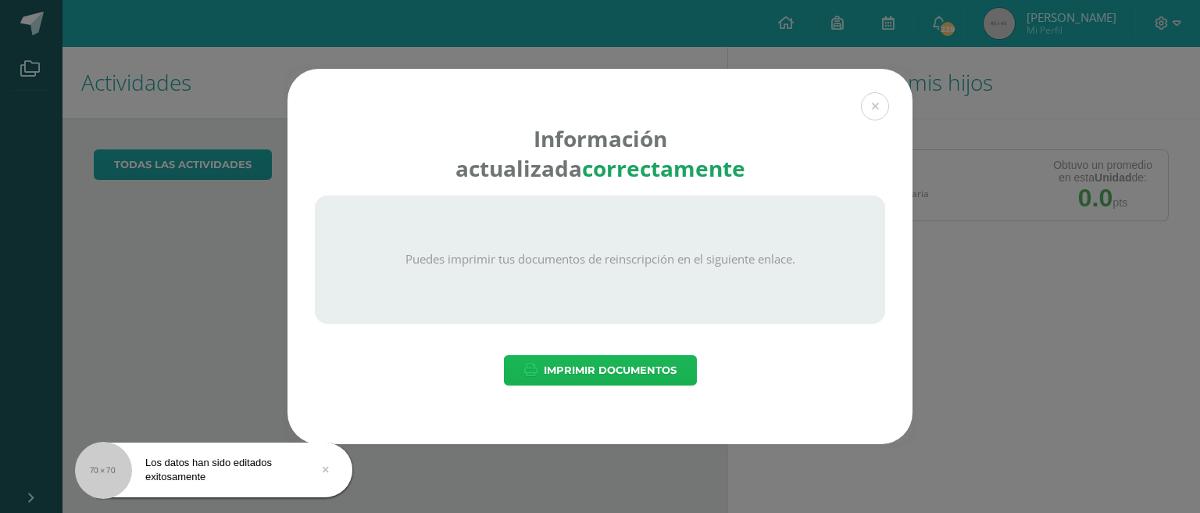
click at [623, 367] on span "Imprimir Documentos" at bounding box center [610, 370] width 133 height 29
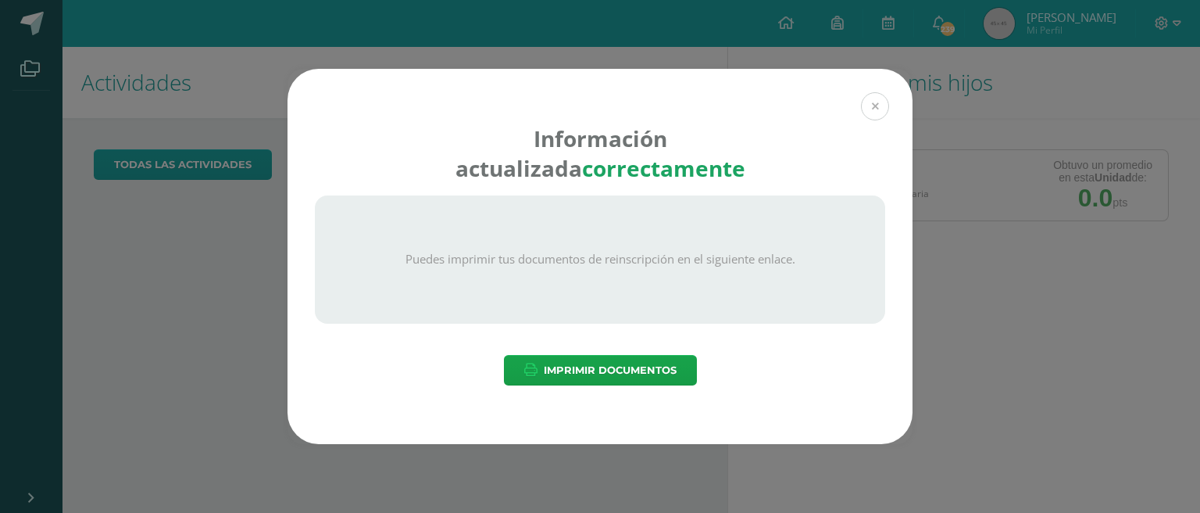
click at [867, 105] on button at bounding box center [875, 106] width 28 height 28
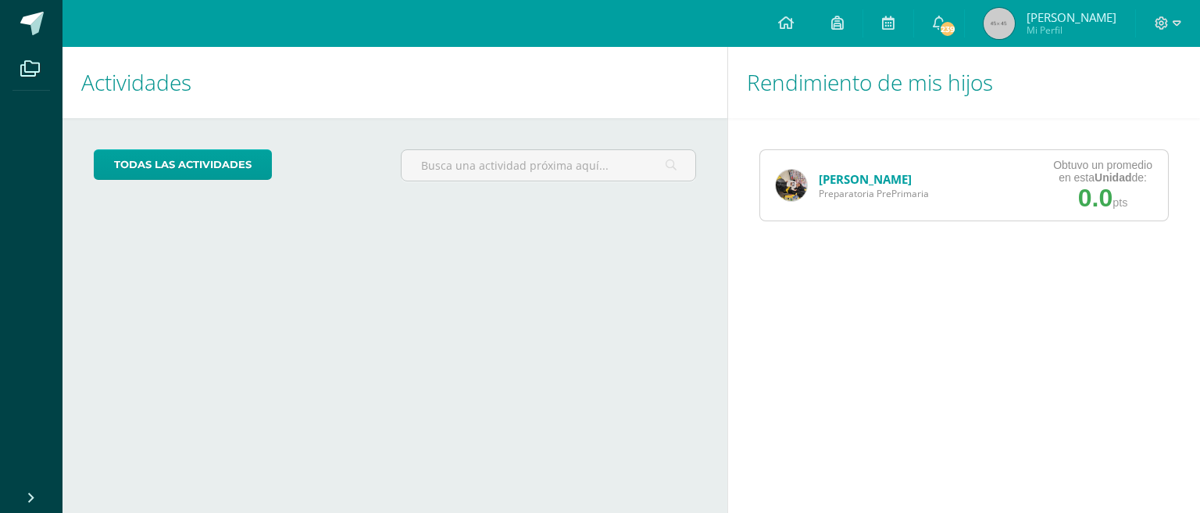
click at [844, 185] on link "[PERSON_NAME]" at bounding box center [865, 179] width 93 height 16
click at [853, 180] on link "Juan Solórzano" at bounding box center [865, 179] width 93 height 16
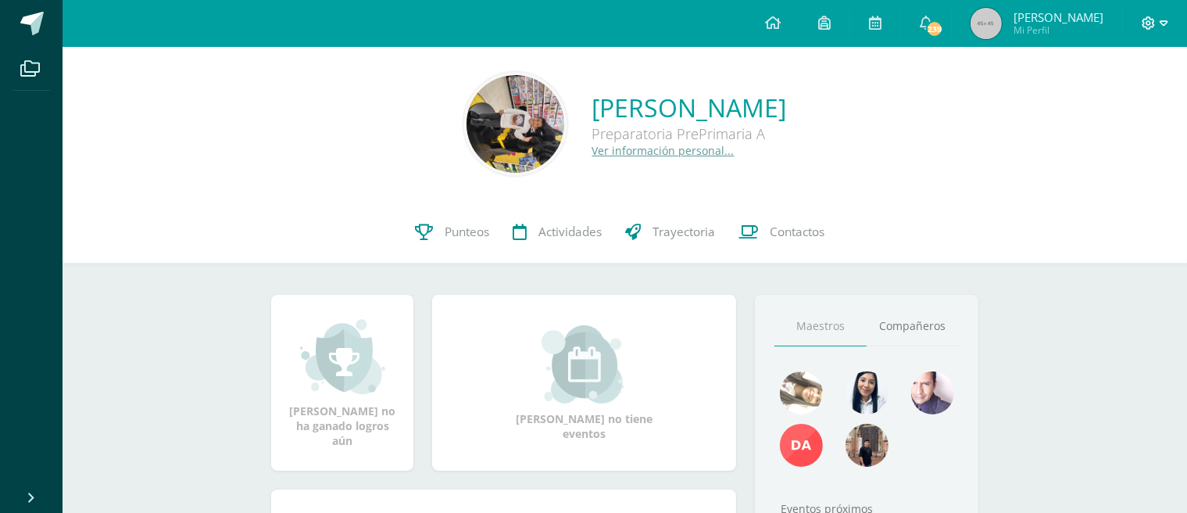
click at [1164, 22] on icon at bounding box center [1164, 23] width 9 height 14
click at [1111, 110] on span "Cerrar sesión" at bounding box center [1115, 106] width 70 height 15
